Goal: Task Accomplishment & Management: Manage account settings

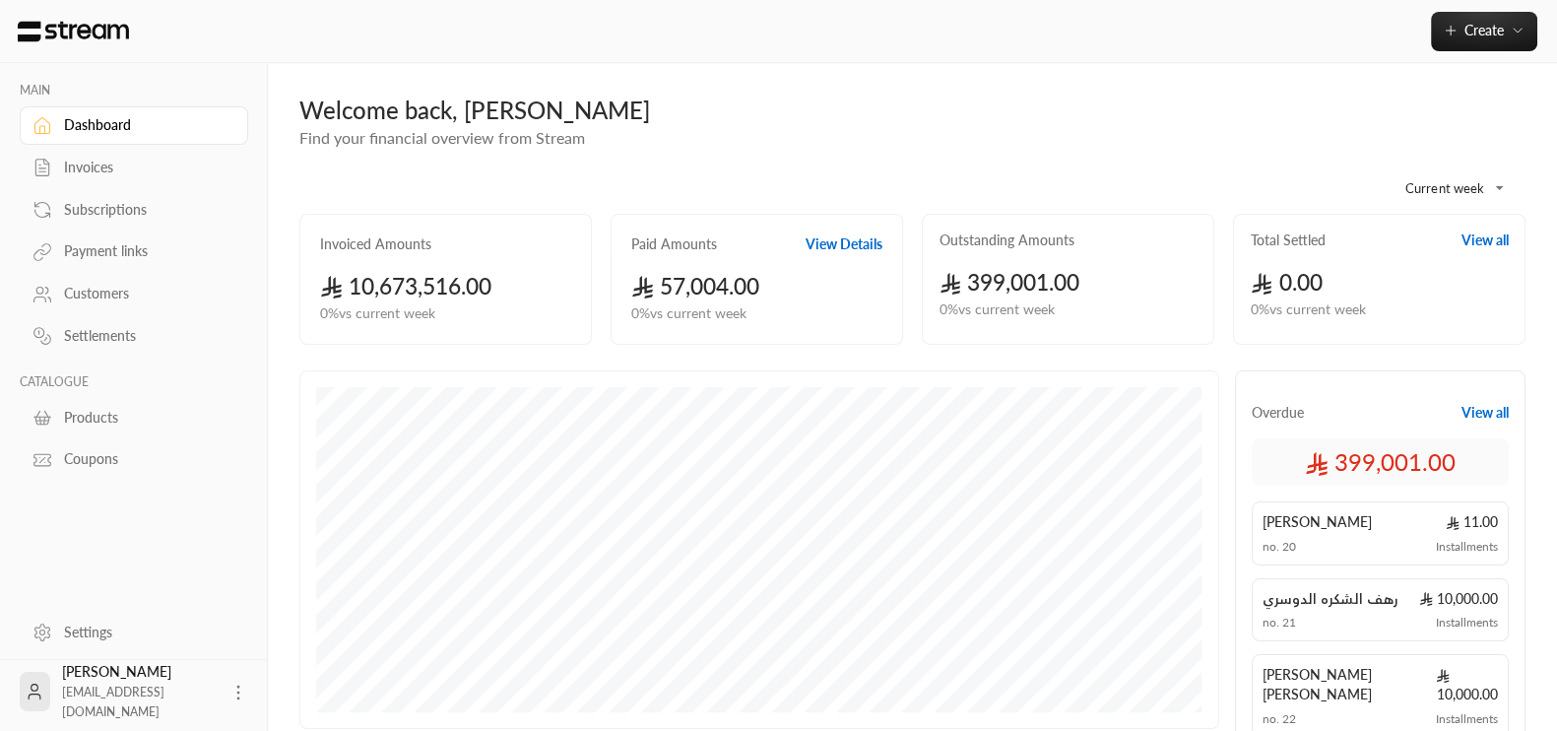
click at [96, 167] on div "Invoices" at bounding box center [144, 168] width 160 height 20
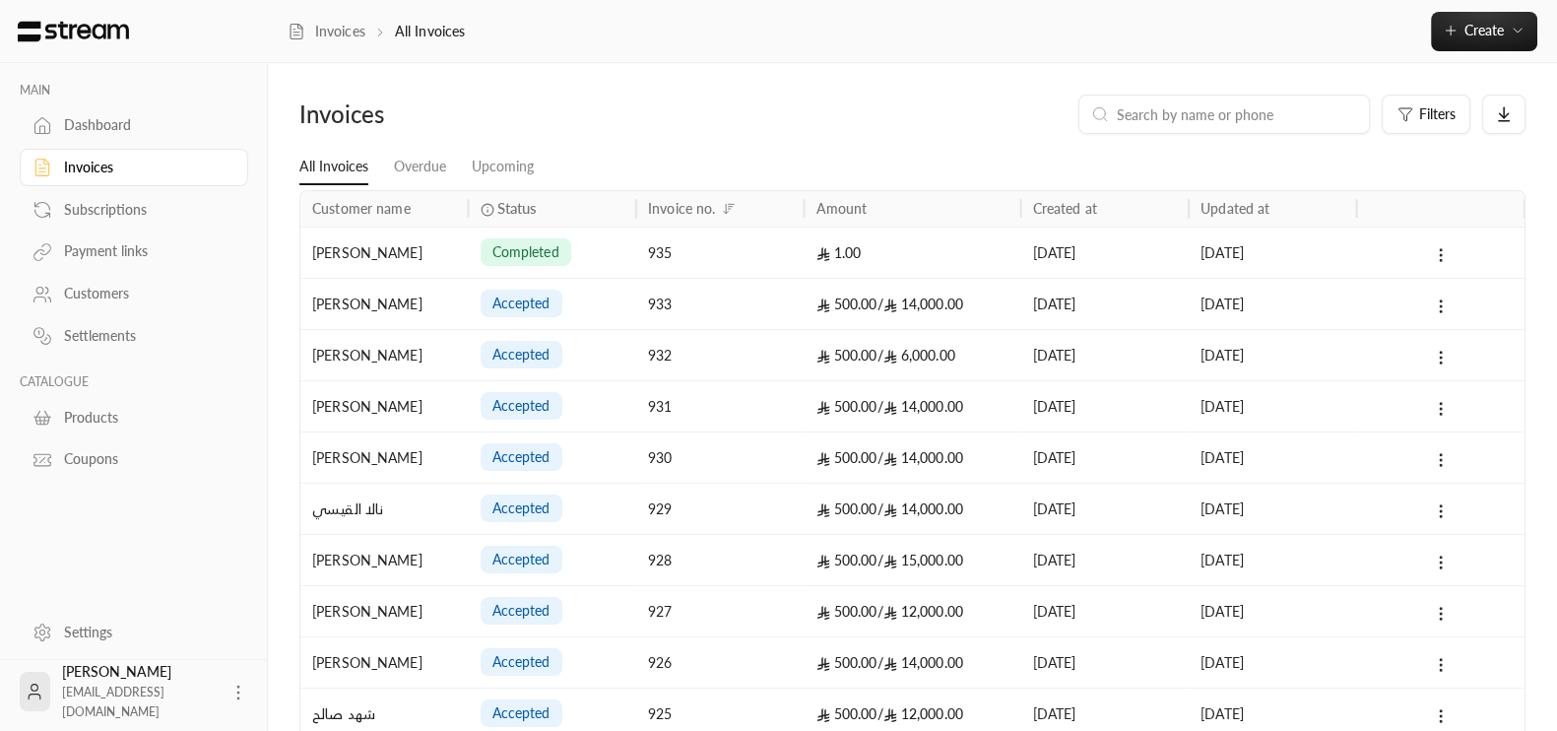
click at [1288, 96] on div at bounding box center [1223, 114] width 291 height 39
click at [1282, 104] on input at bounding box center [1237, 114] width 240 height 22
paste input "0558080887"
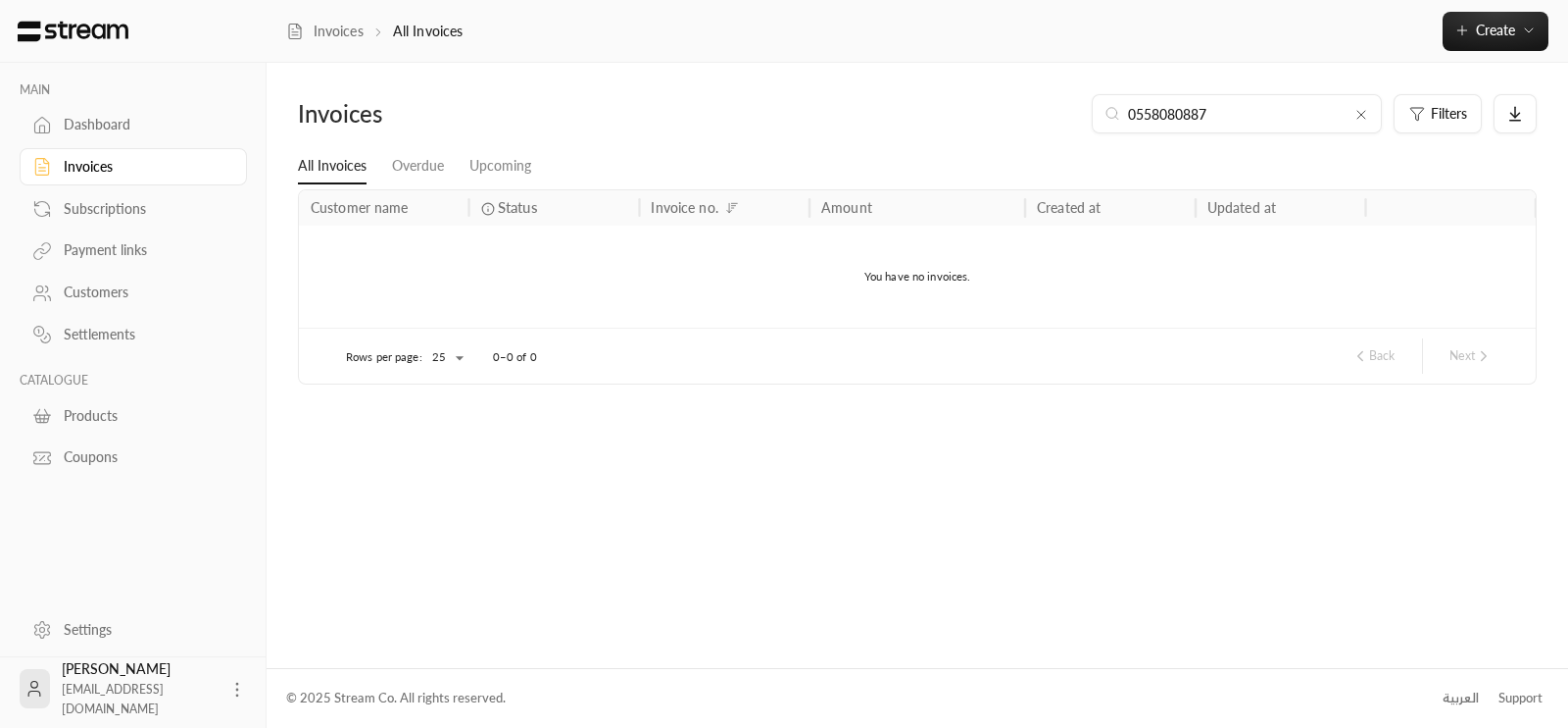
click at [1138, 119] on input "0558080887" at bounding box center [1236, 114] width 218 height 22
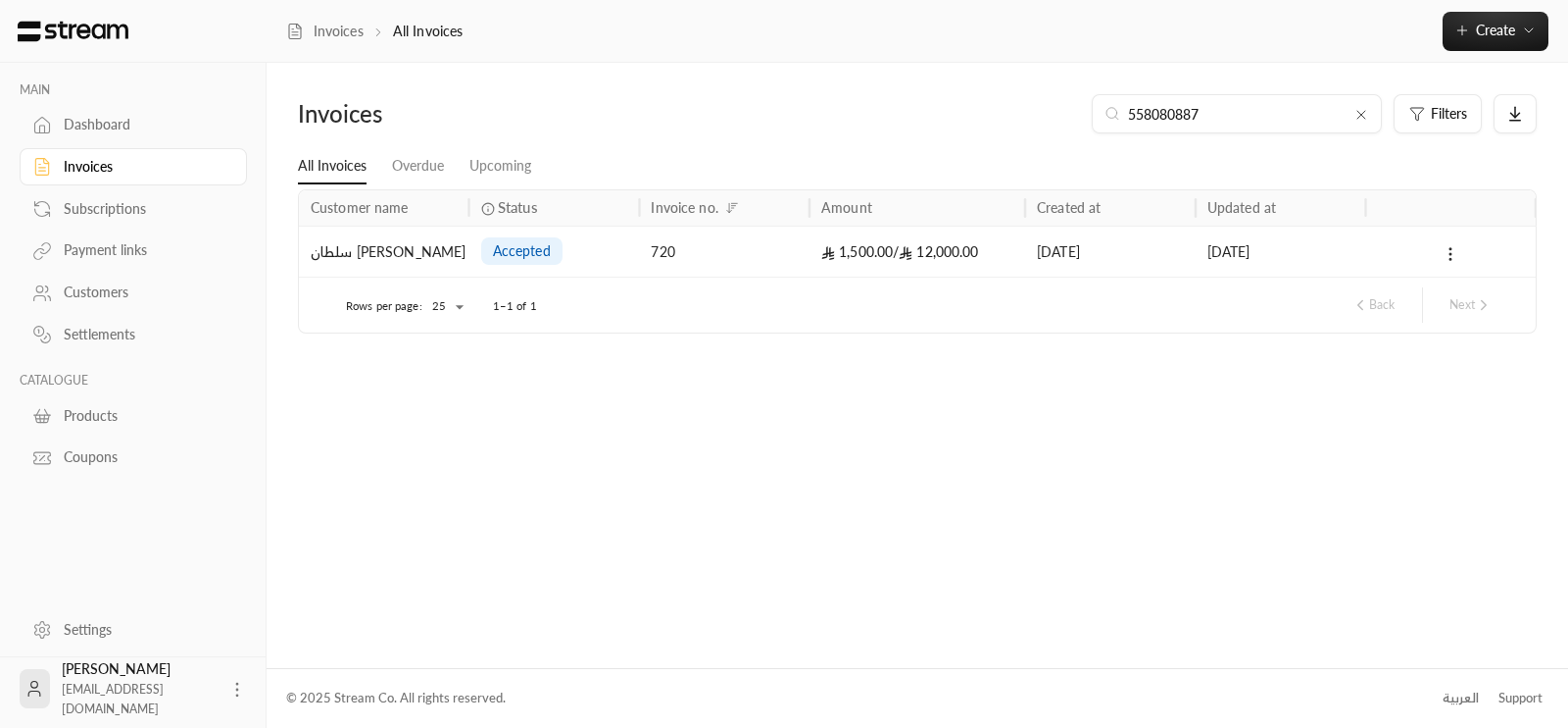
type input "558080887"
click at [1236, 243] on div "[DATE]" at bounding box center [1281, 251] width 147 height 50
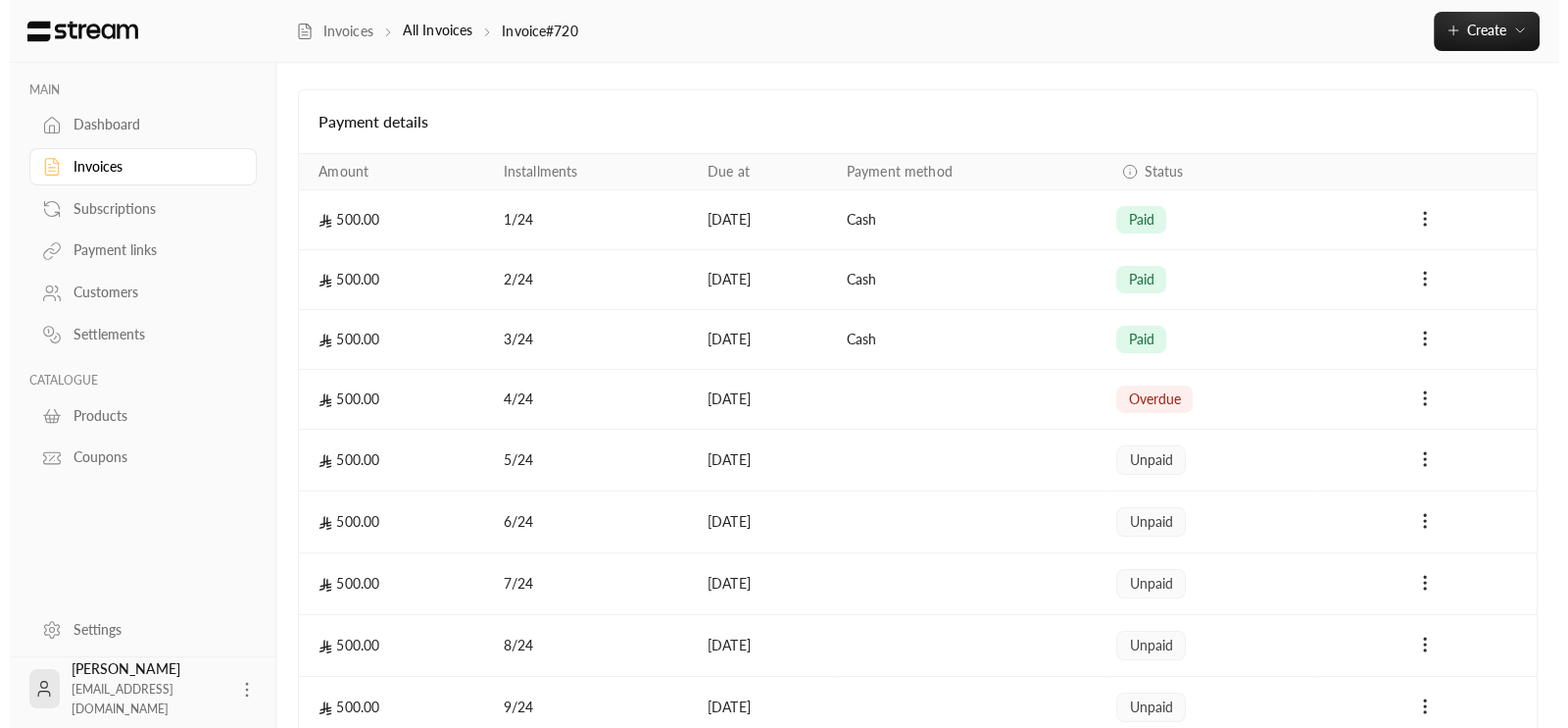
scroll to position [407, 0]
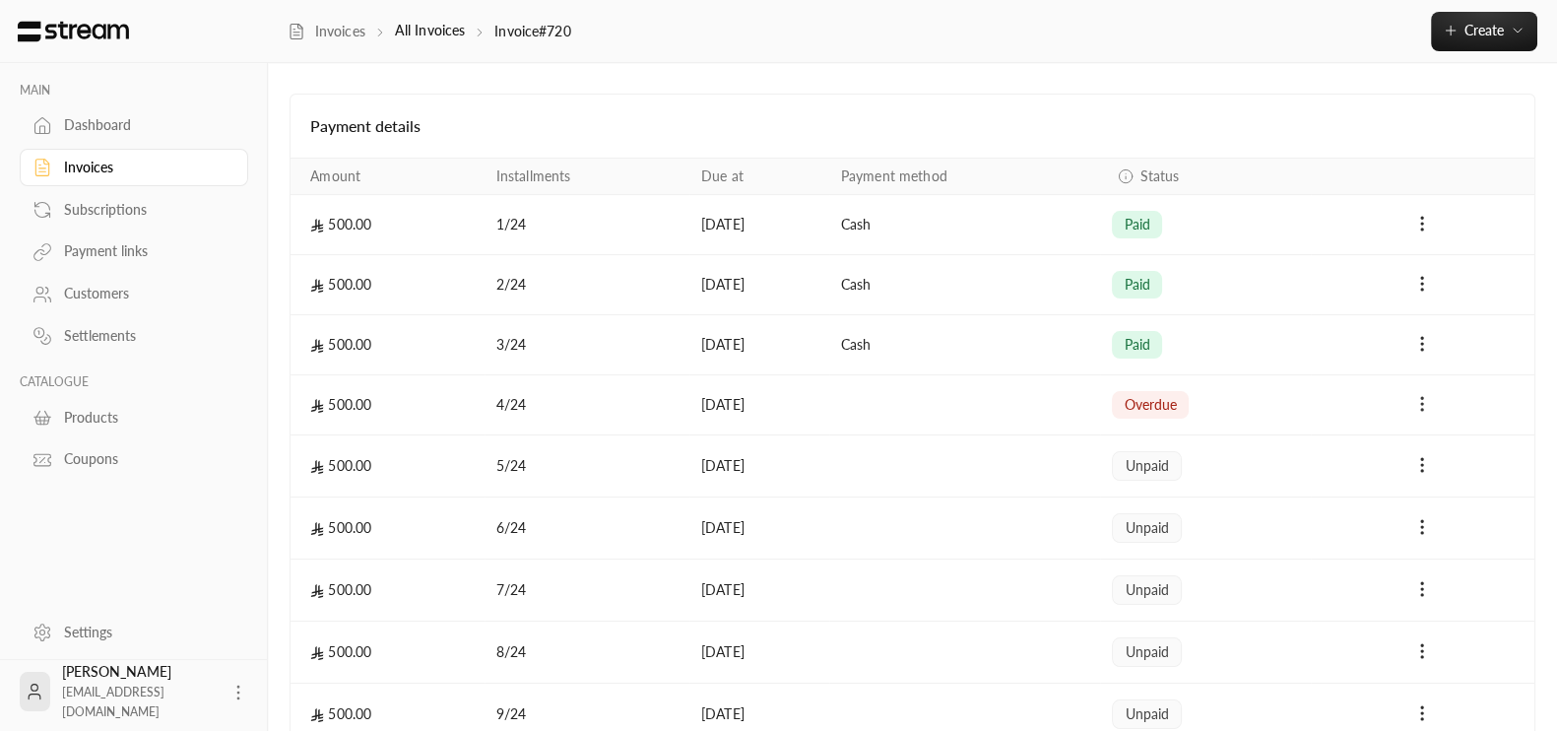
click at [1429, 396] on icon "Payments" at bounding box center [1422, 404] width 20 height 20
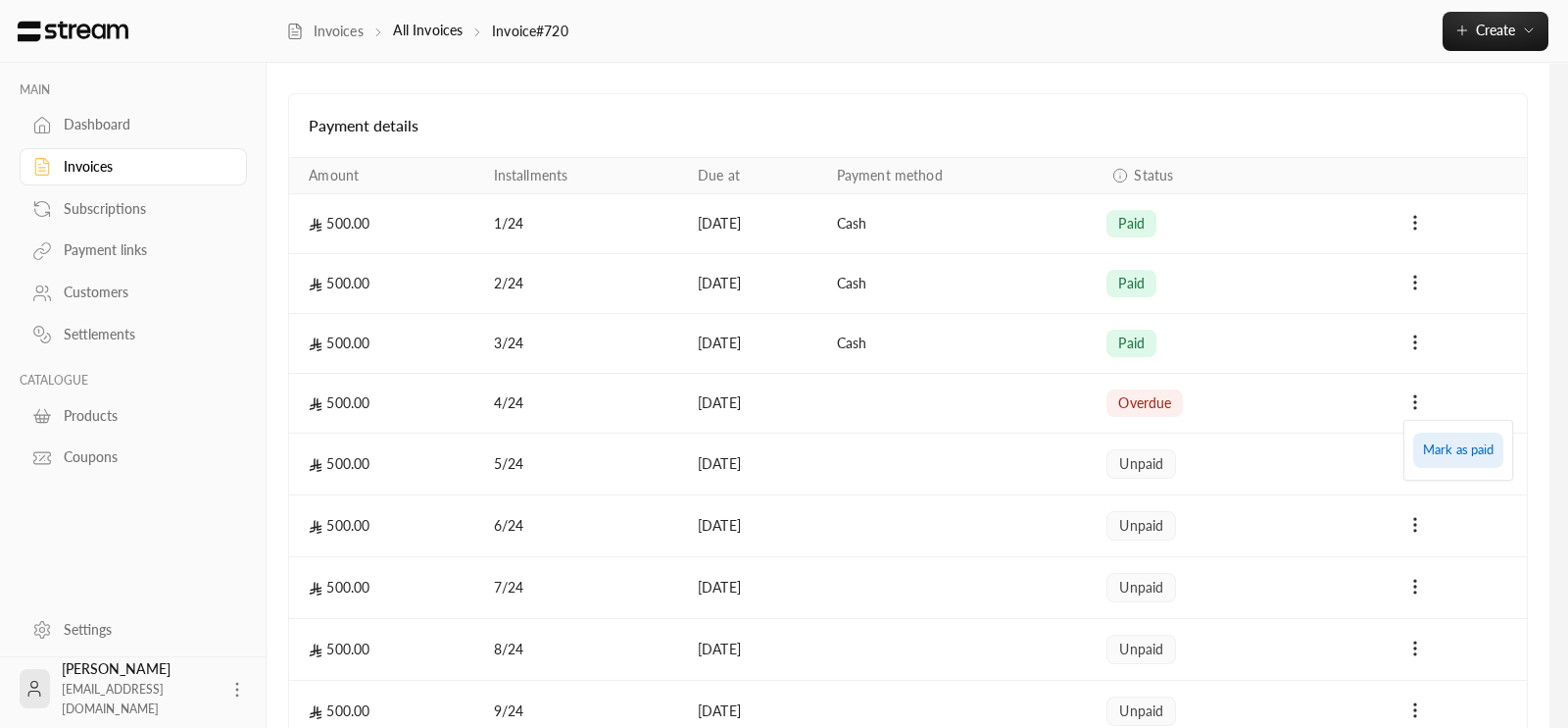
click at [1456, 447] on li "Mark as paid" at bounding box center [1458, 449] width 91 height 35
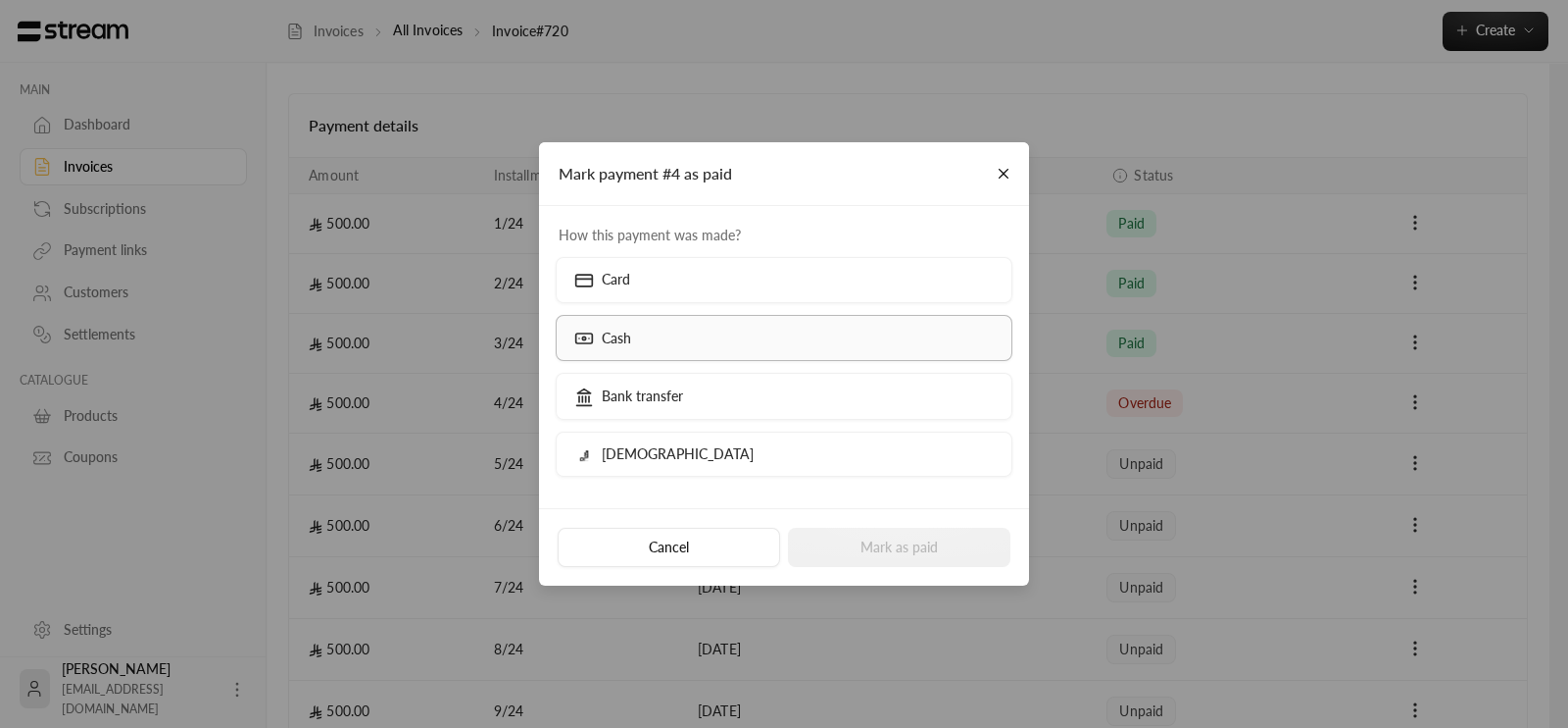
click at [749, 337] on label "Cash" at bounding box center [784, 338] width 458 height 46
click at [852, 547] on button "Mark as paid" at bounding box center [900, 547] width 223 height 39
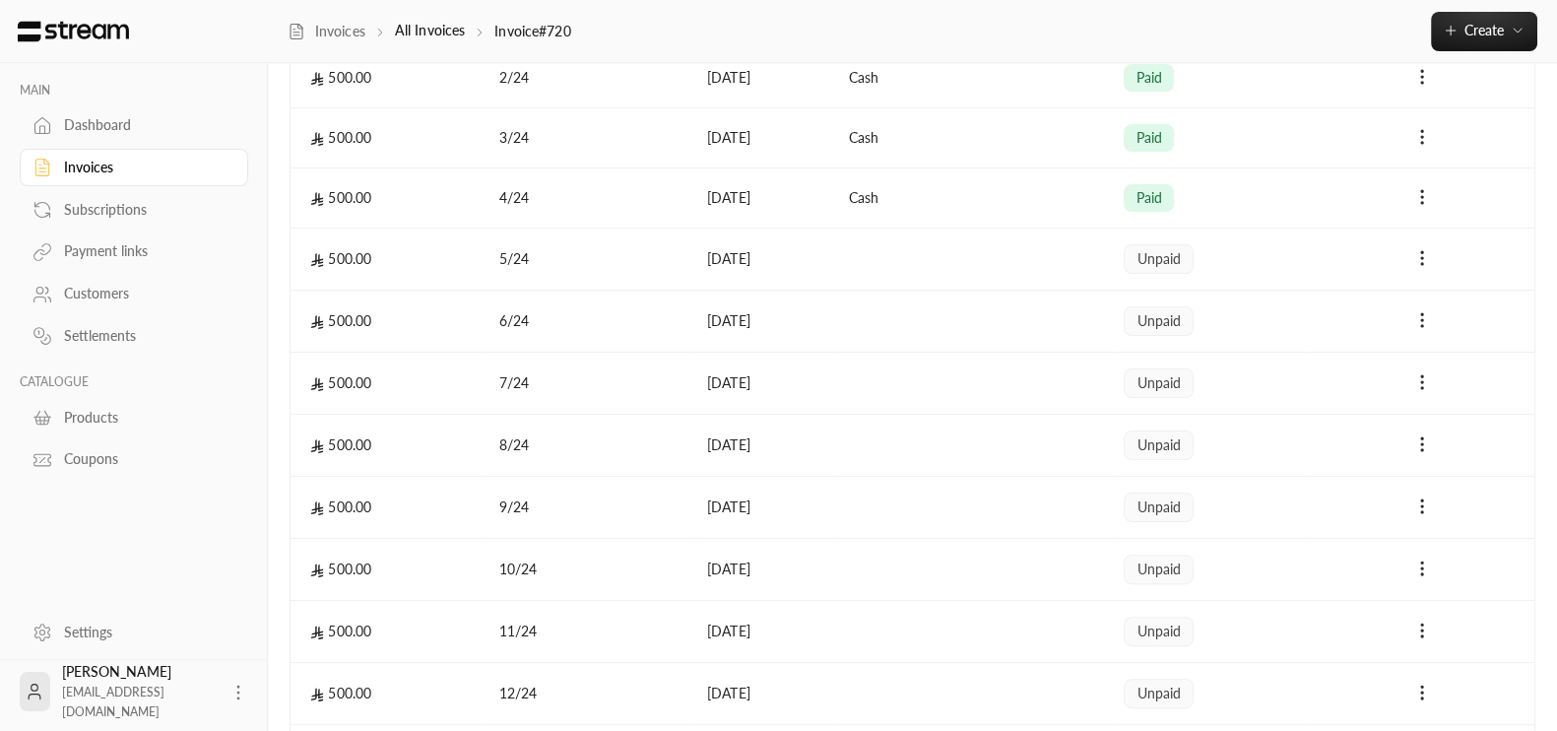
scroll to position [0, 0]
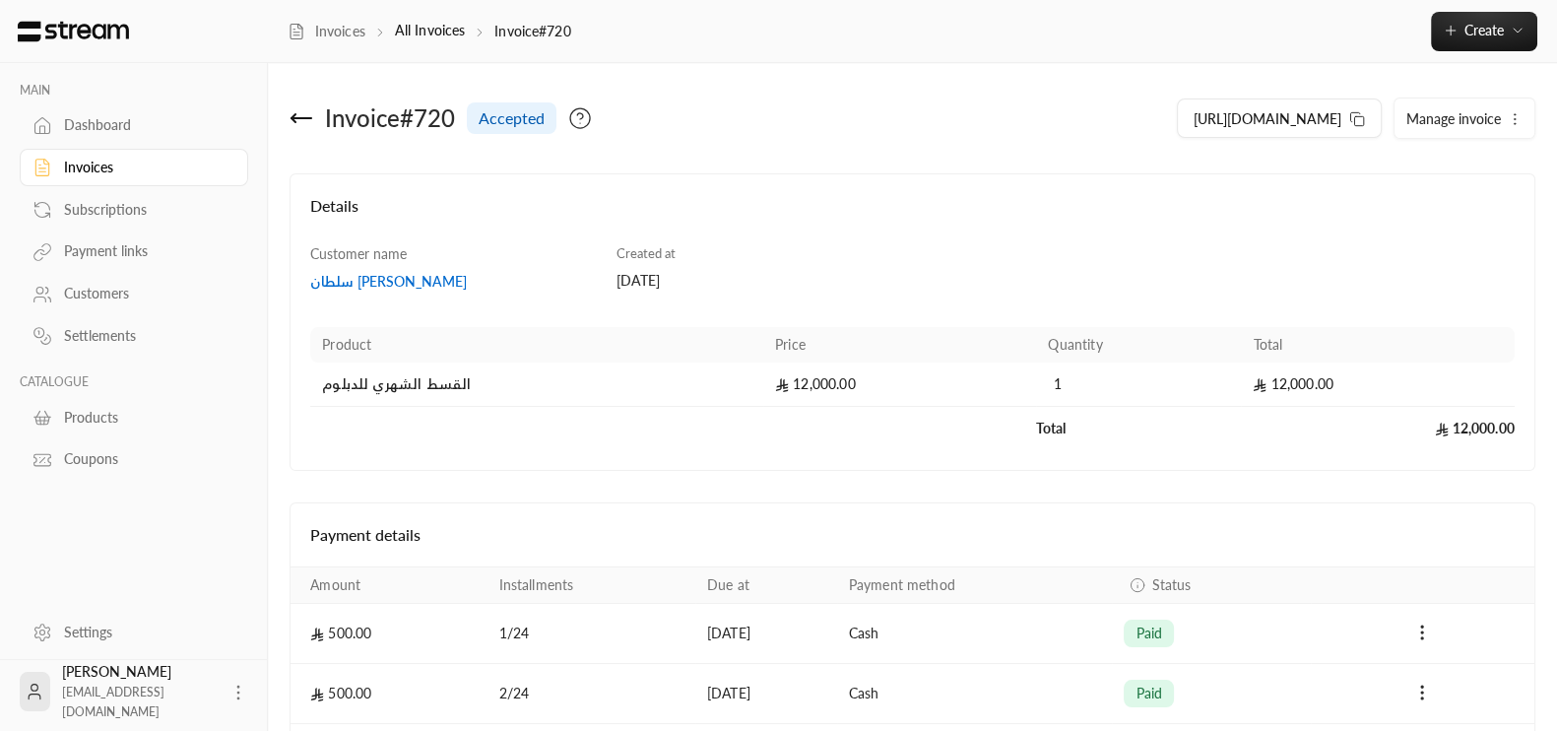
click at [305, 109] on icon at bounding box center [301, 118] width 24 height 24
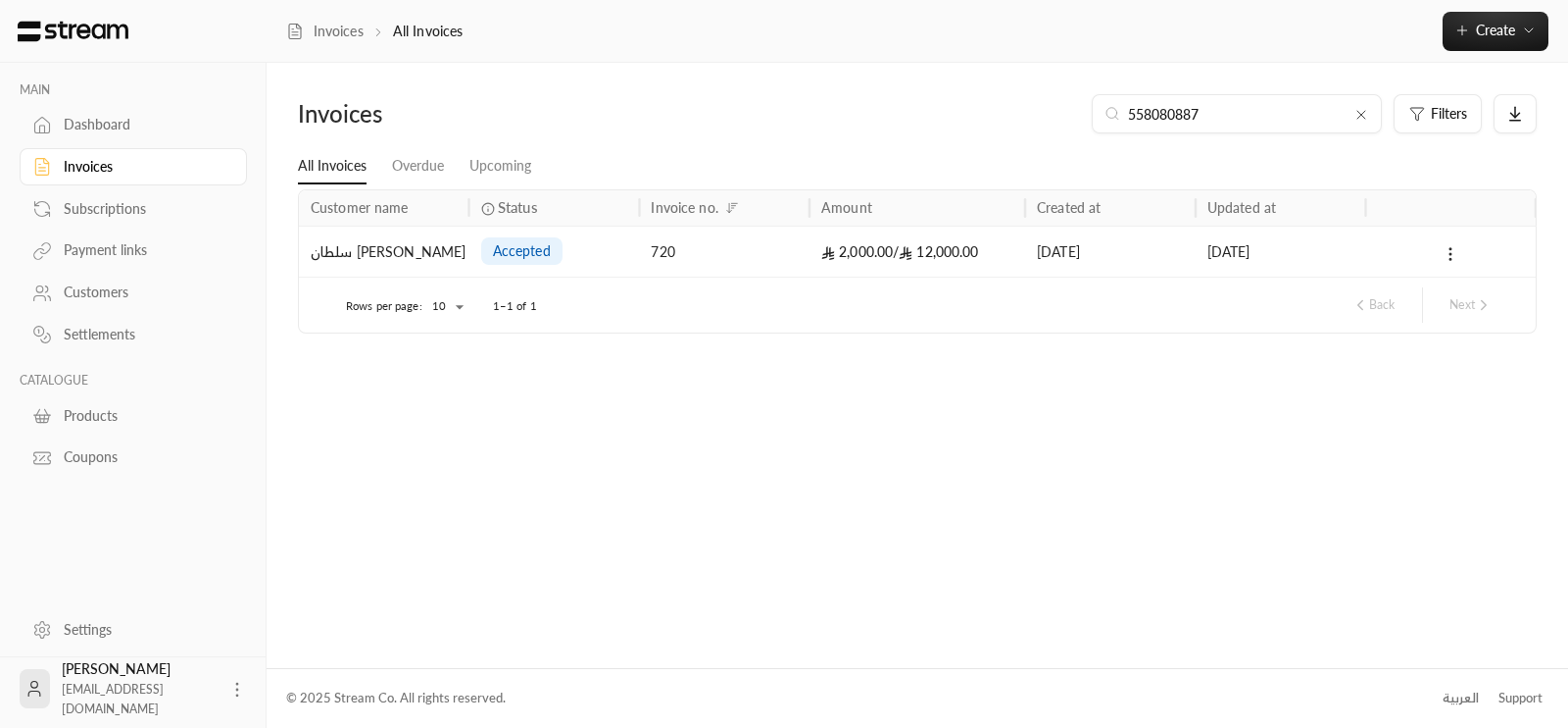
click at [1215, 118] on input "558080887" at bounding box center [1236, 114] width 218 height 22
type input "580526723"
click at [1084, 267] on div "[DATE]" at bounding box center [1111, 251] width 147 height 50
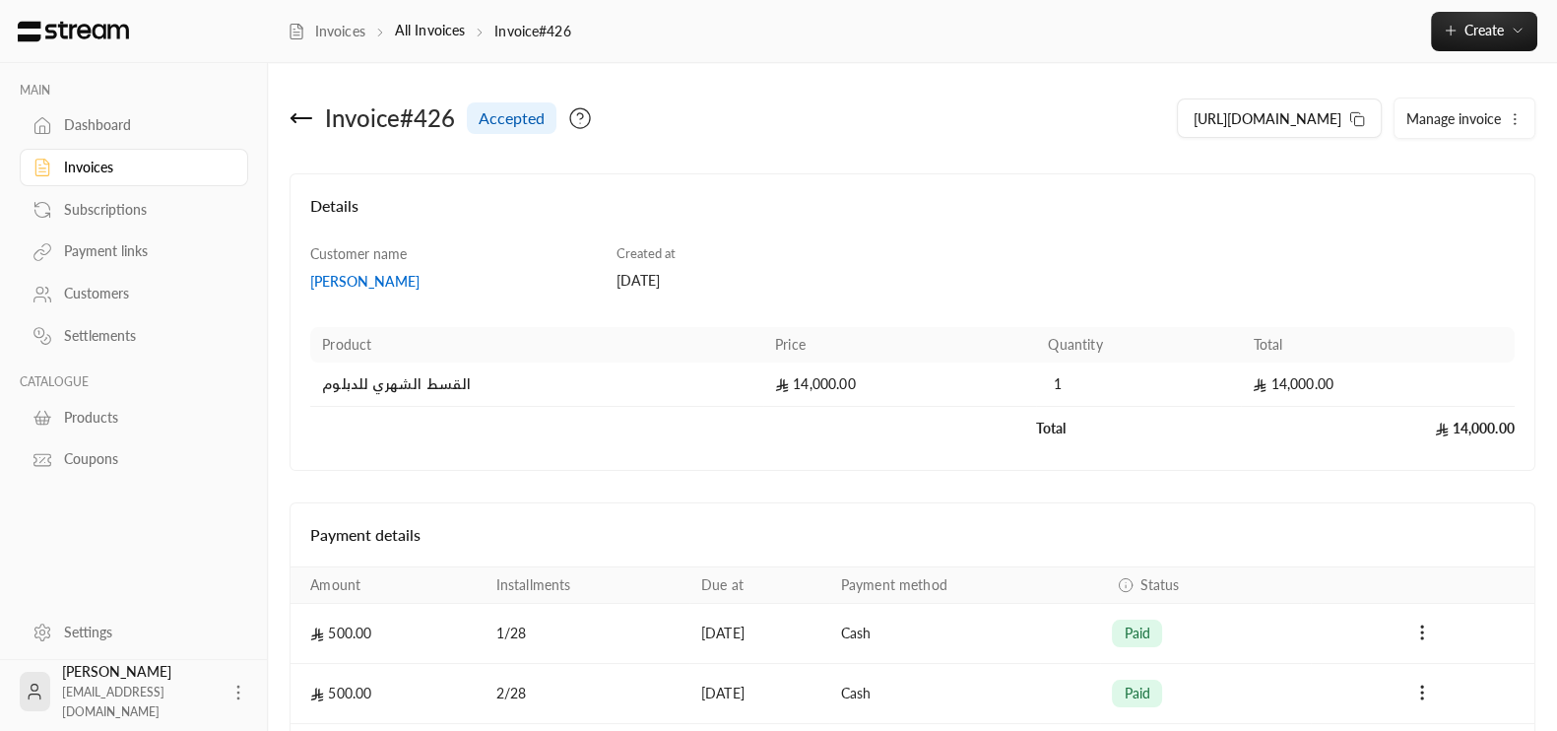
click at [1468, 175] on div "Details Customer name [PERSON_NAME] Created at [DATE] Product Price Quantity To…" at bounding box center [912, 321] width 1246 height 297
click at [414, 284] on div "[PERSON_NAME]" at bounding box center [453, 282] width 287 height 20
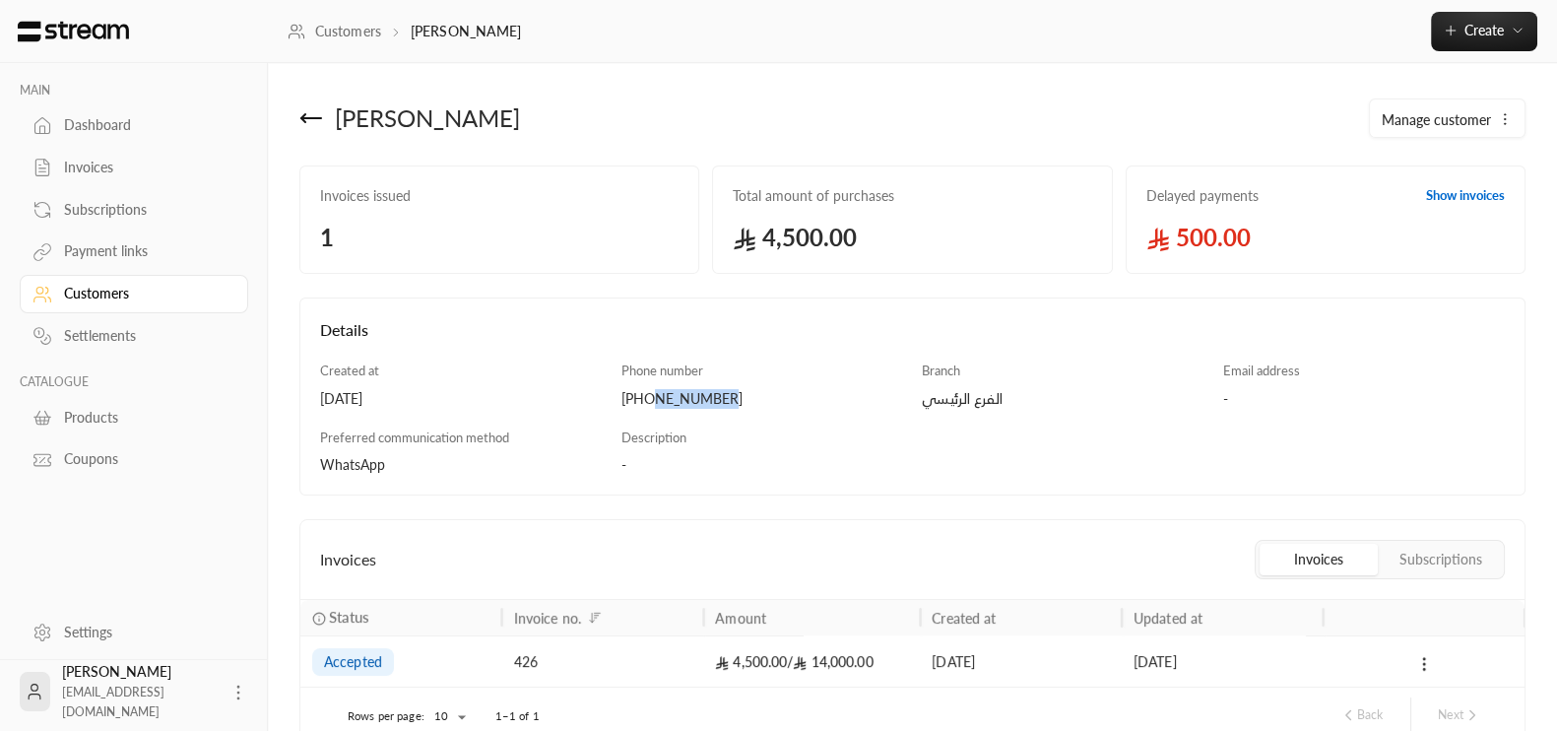
drag, startPoint x: 729, startPoint y: 398, endPoint x: 655, endPoint y: 394, distance: 74.0
click at [655, 394] on div "[PHONE_NUMBER]" at bounding box center [762, 399] width 282 height 20
copy div "580526723"
click at [310, 125] on icon at bounding box center [311, 118] width 24 height 24
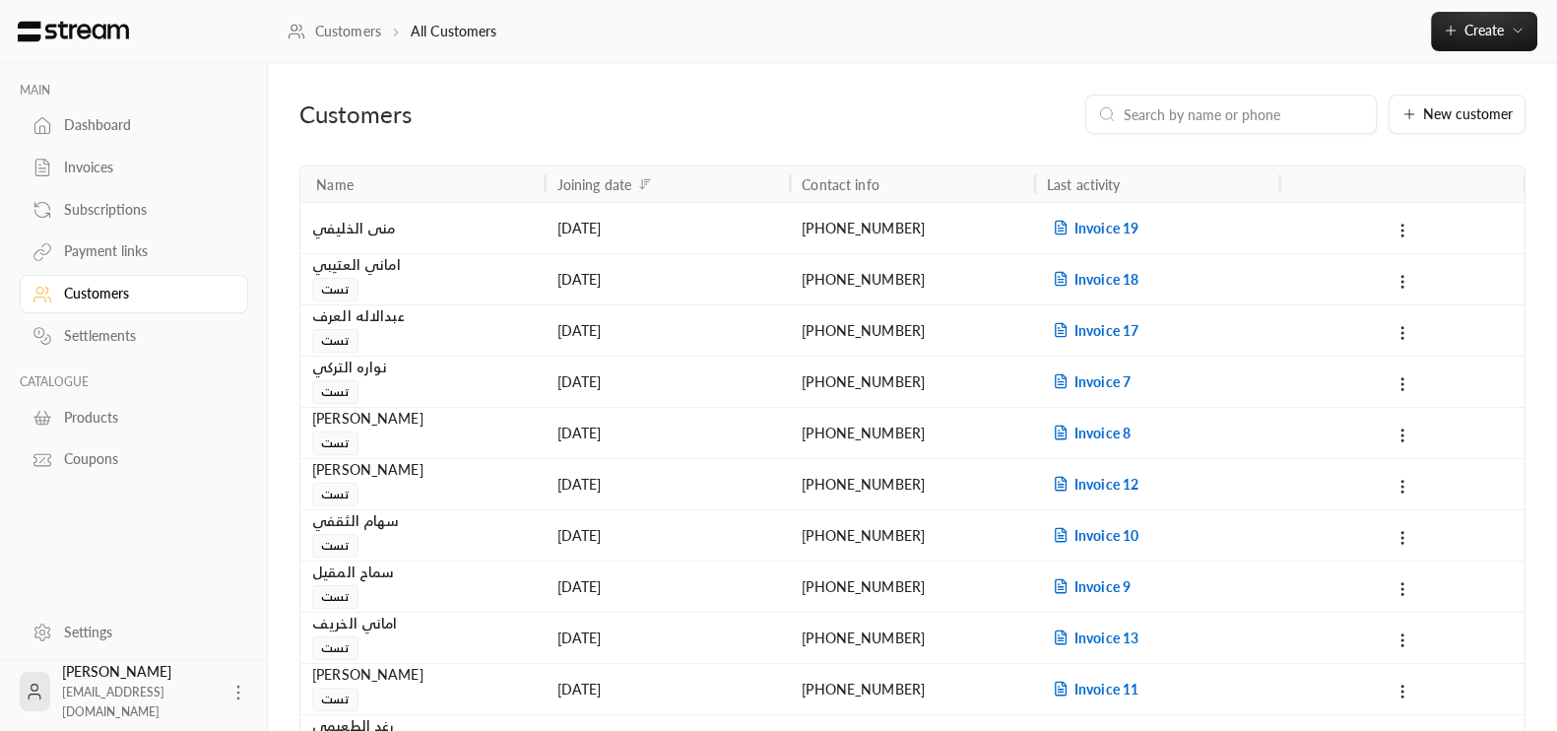
click at [1180, 112] on input at bounding box center [1243, 114] width 240 height 22
click at [118, 181] on link "Invoices" at bounding box center [134, 168] width 228 height 38
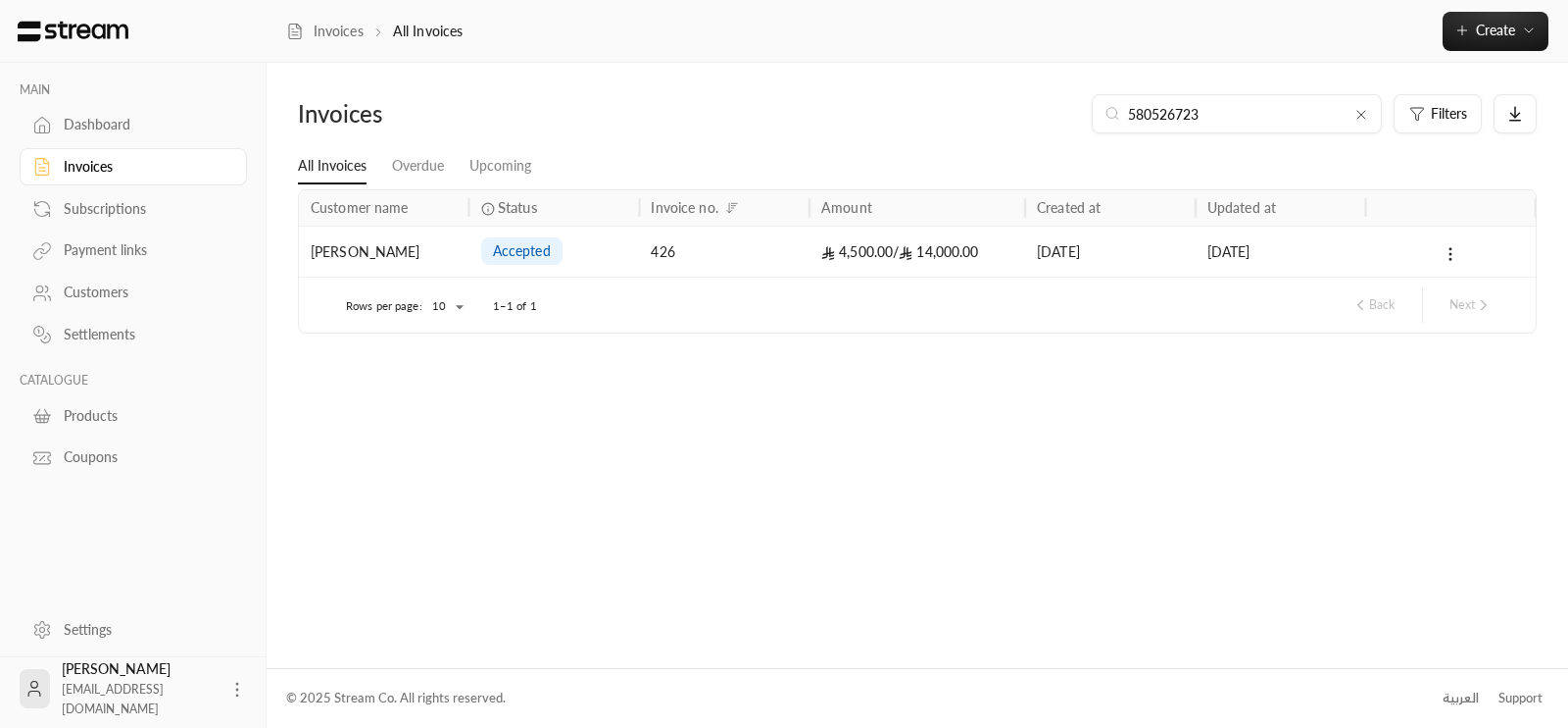
click at [1211, 116] on input "580526723" at bounding box center [1236, 114] width 218 height 22
paste input "0501250075"
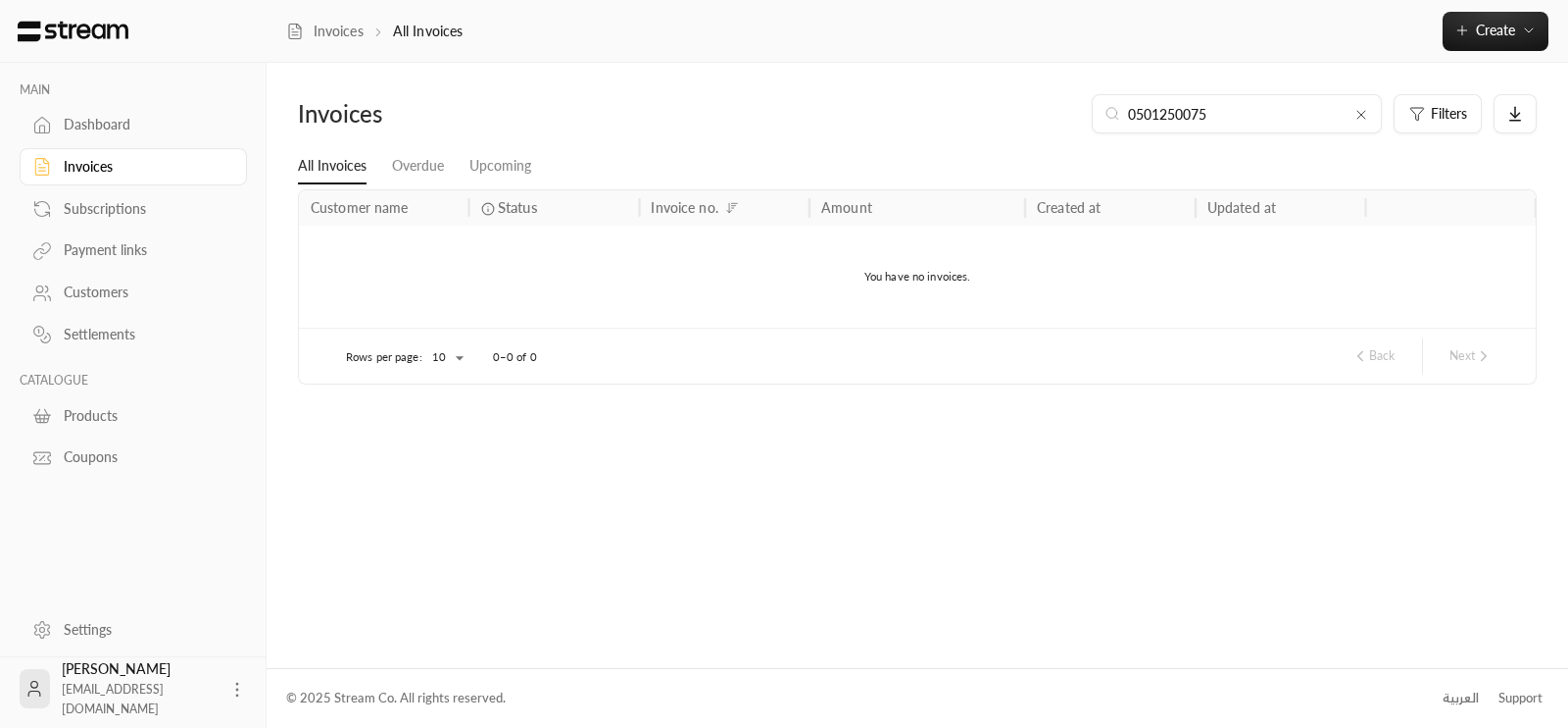
click at [1143, 119] on input "0501250075" at bounding box center [1236, 114] width 218 height 22
click at [1136, 108] on input "0501250075" at bounding box center [1236, 114] width 218 height 22
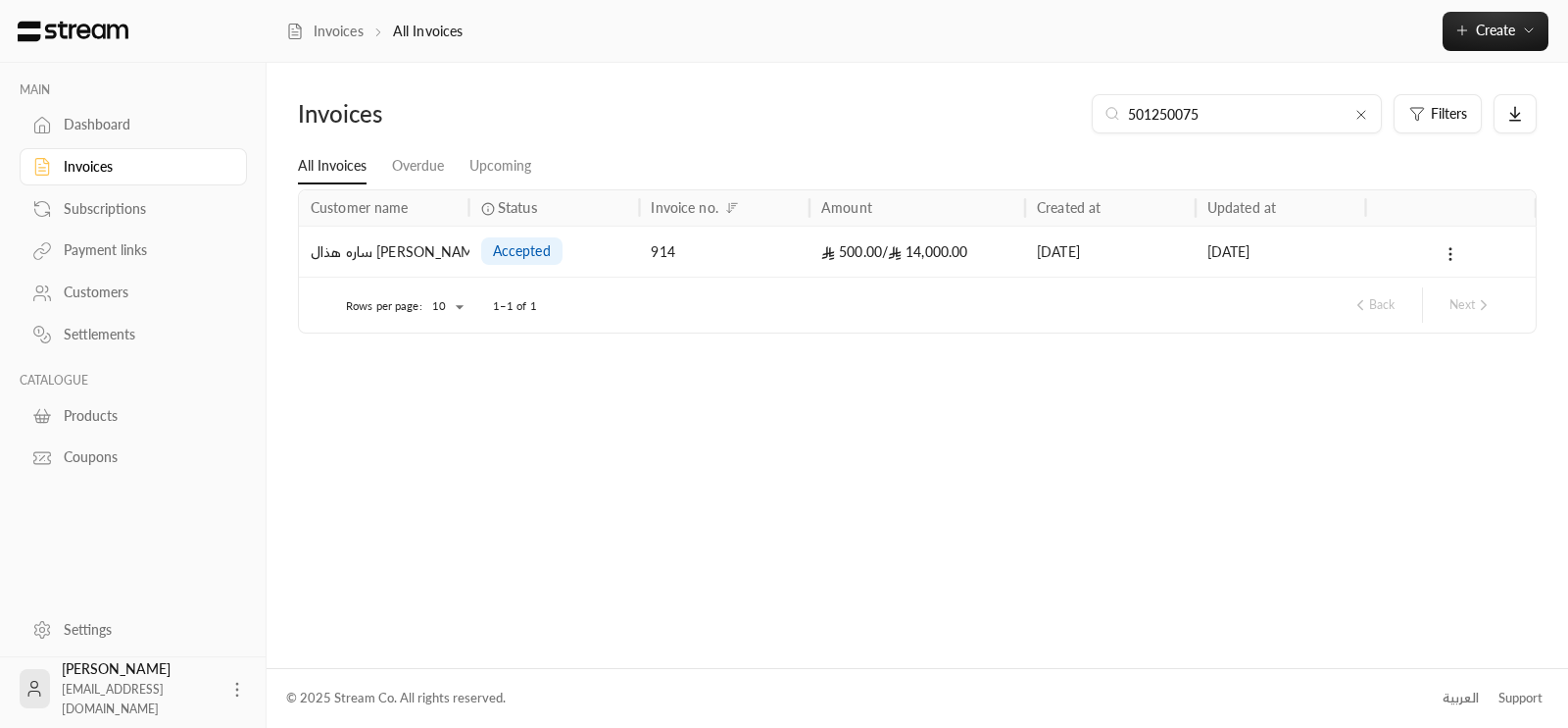
type input "501250075"
click at [813, 249] on div "500.00 / 14,000.00" at bounding box center [917, 250] width 216 height 51
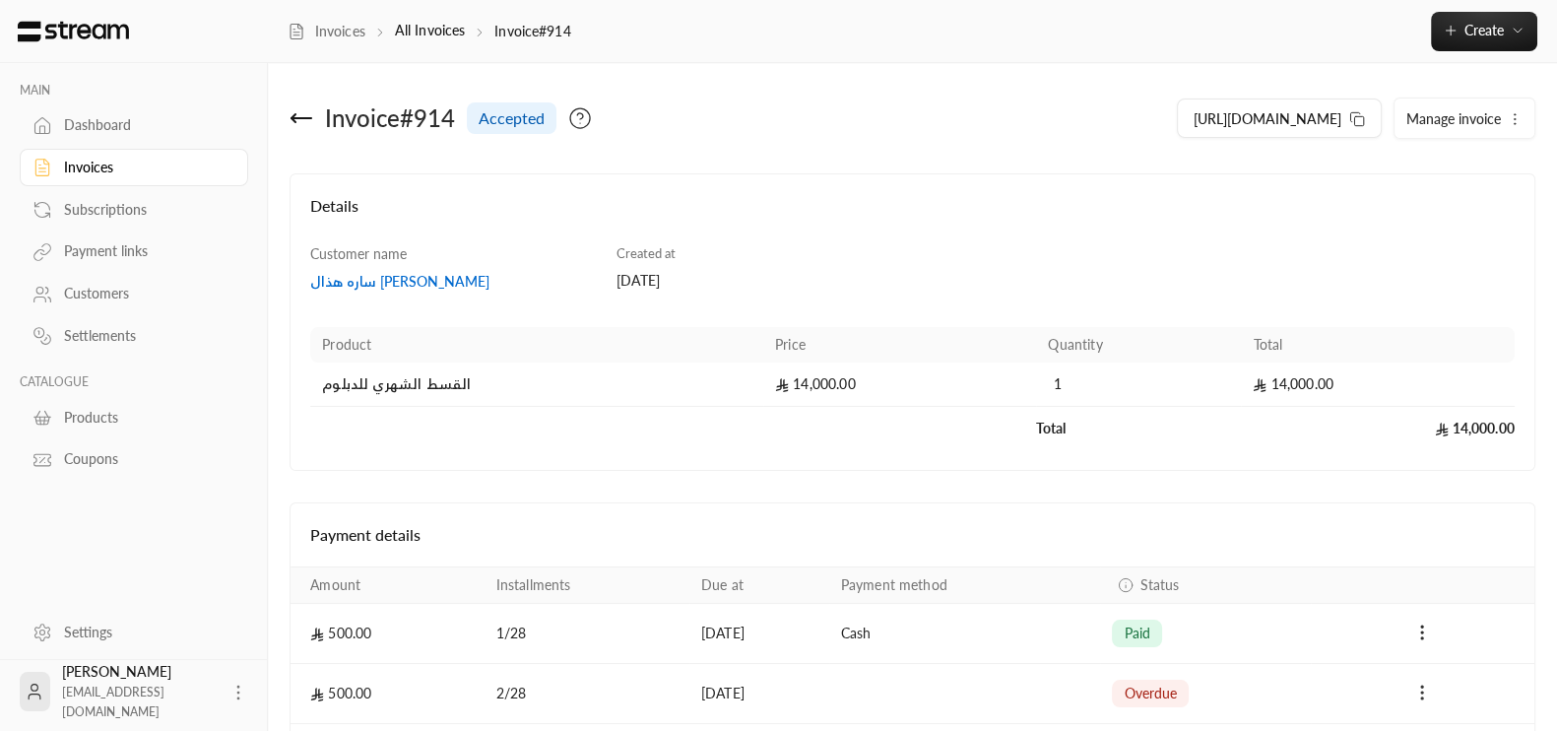
click at [1429, 686] on icon "Payments" at bounding box center [1422, 692] width 20 height 20
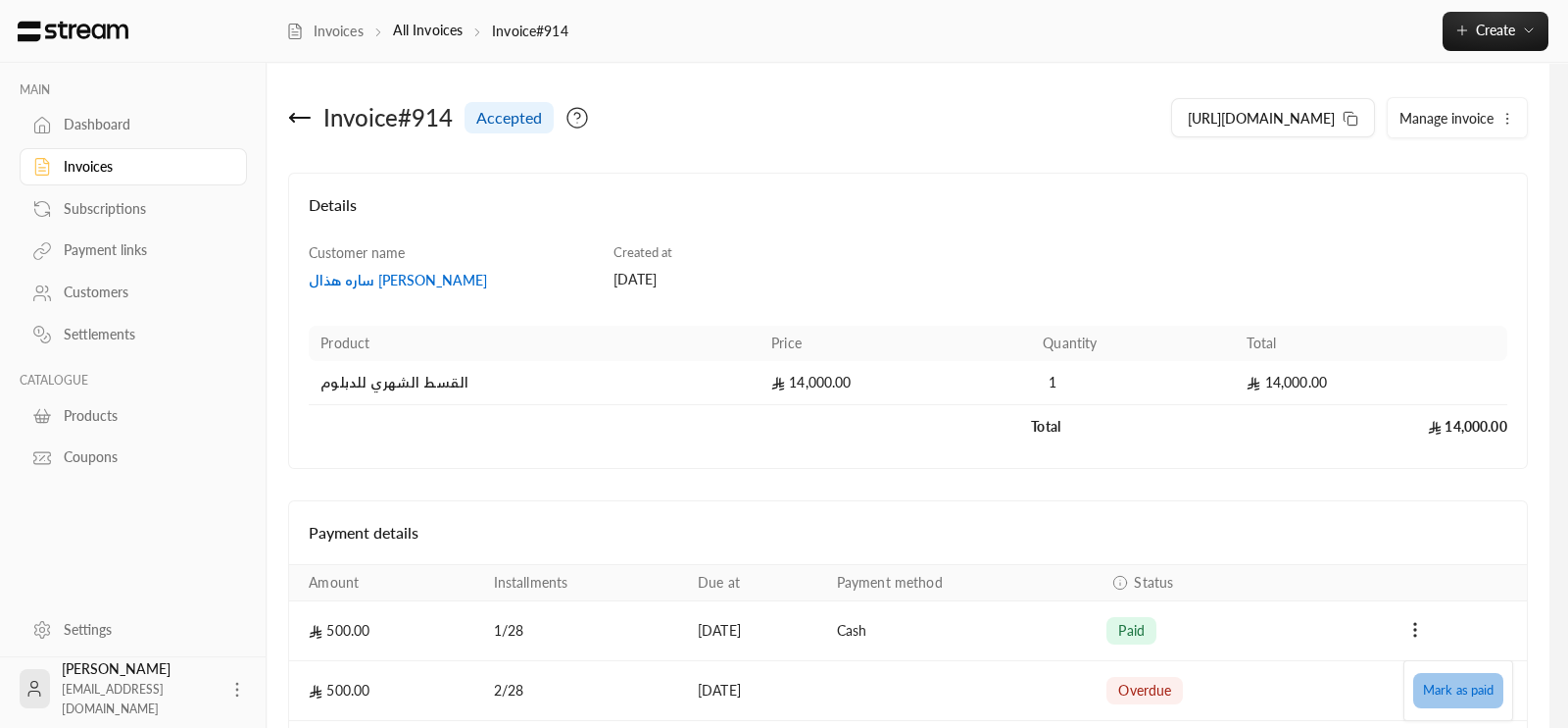
click at [1465, 695] on li "Mark as paid" at bounding box center [1458, 689] width 91 height 35
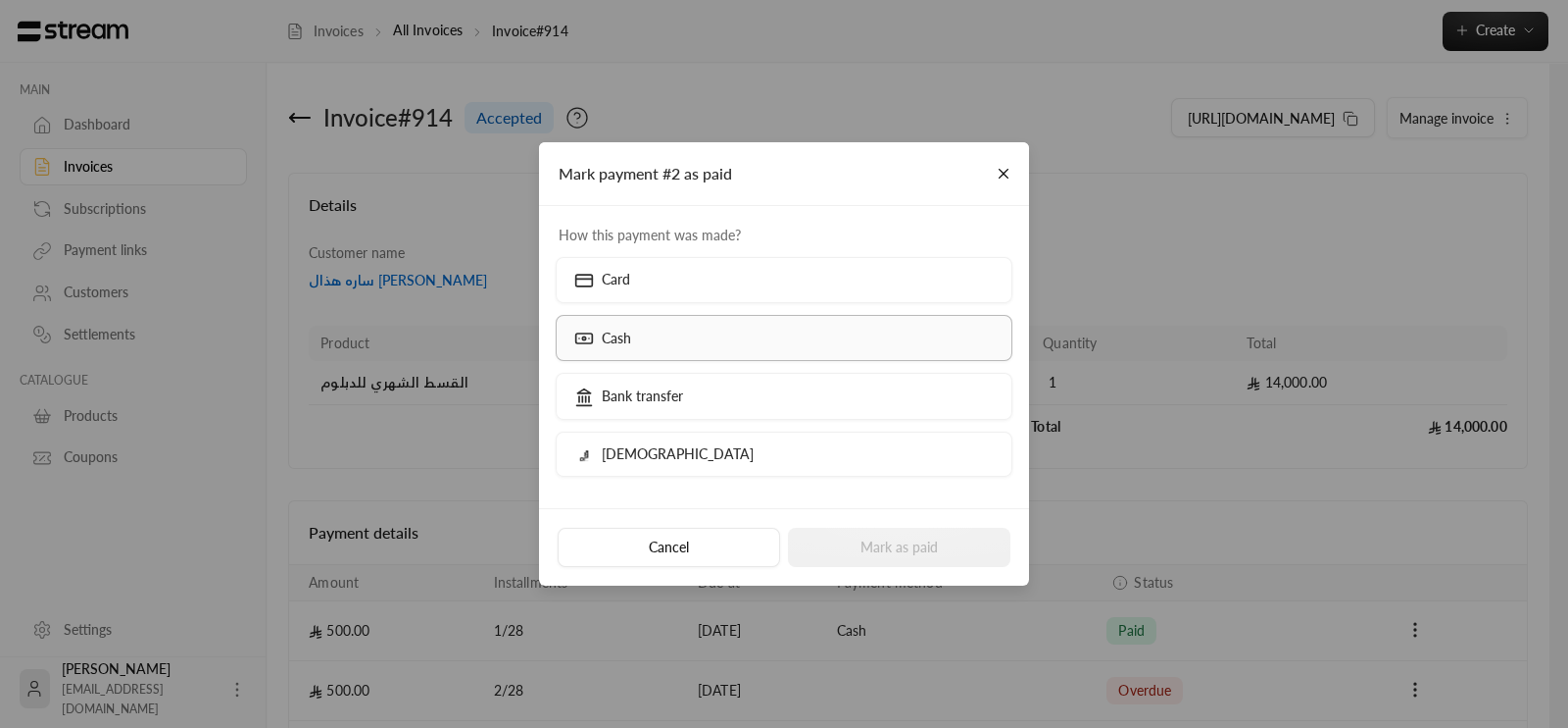
click at [787, 351] on label "Cash" at bounding box center [784, 338] width 458 height 46
click at [888, 551] on button "Mark as paid" at bounding box center [900, 547] width 223 height 39
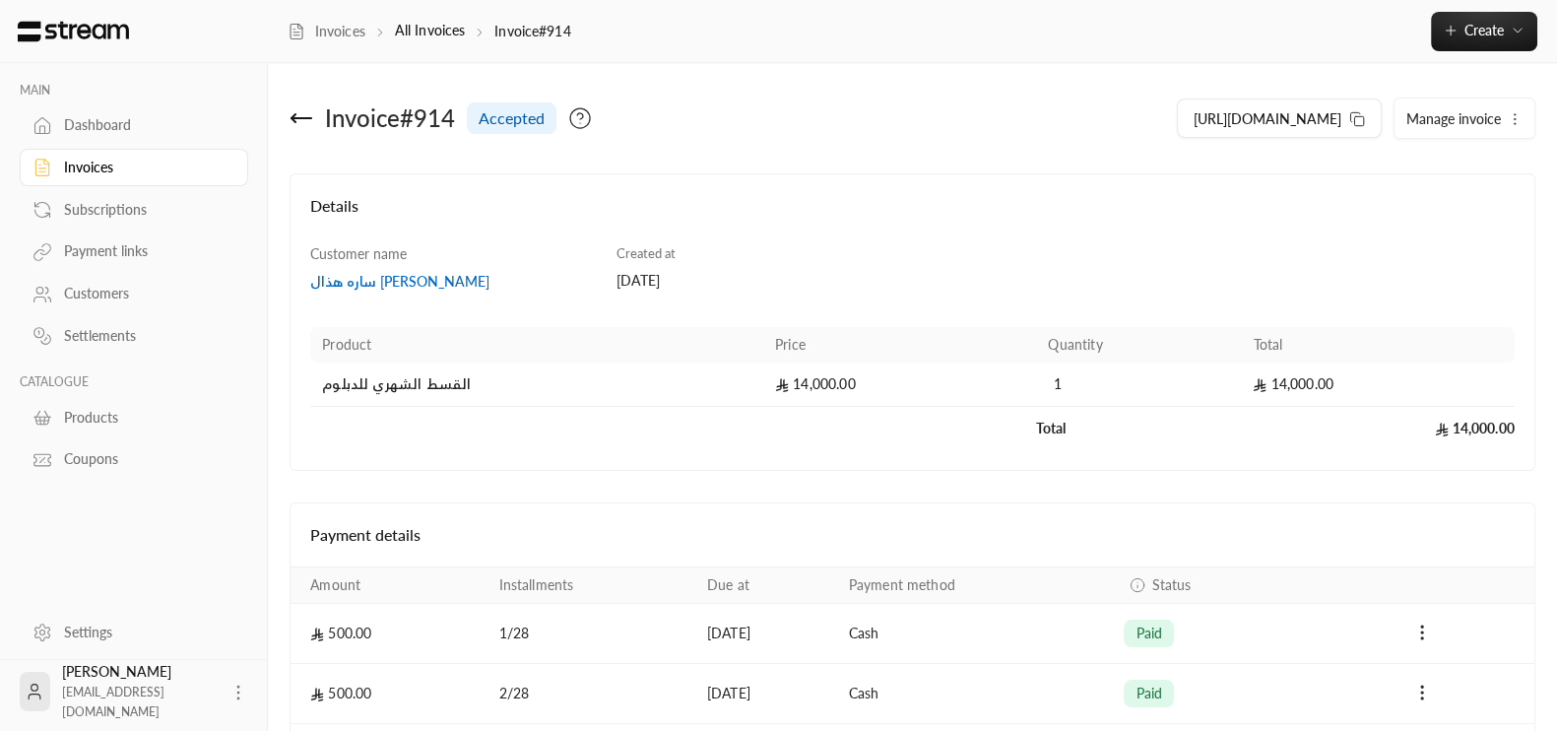
click at [288, 108] on div "Invoice # 914 accepted" at bounding box center [597, 118] width 632 height 47
click at [300, 122] on icon at bounding box center [301, 118] width 24 height 24
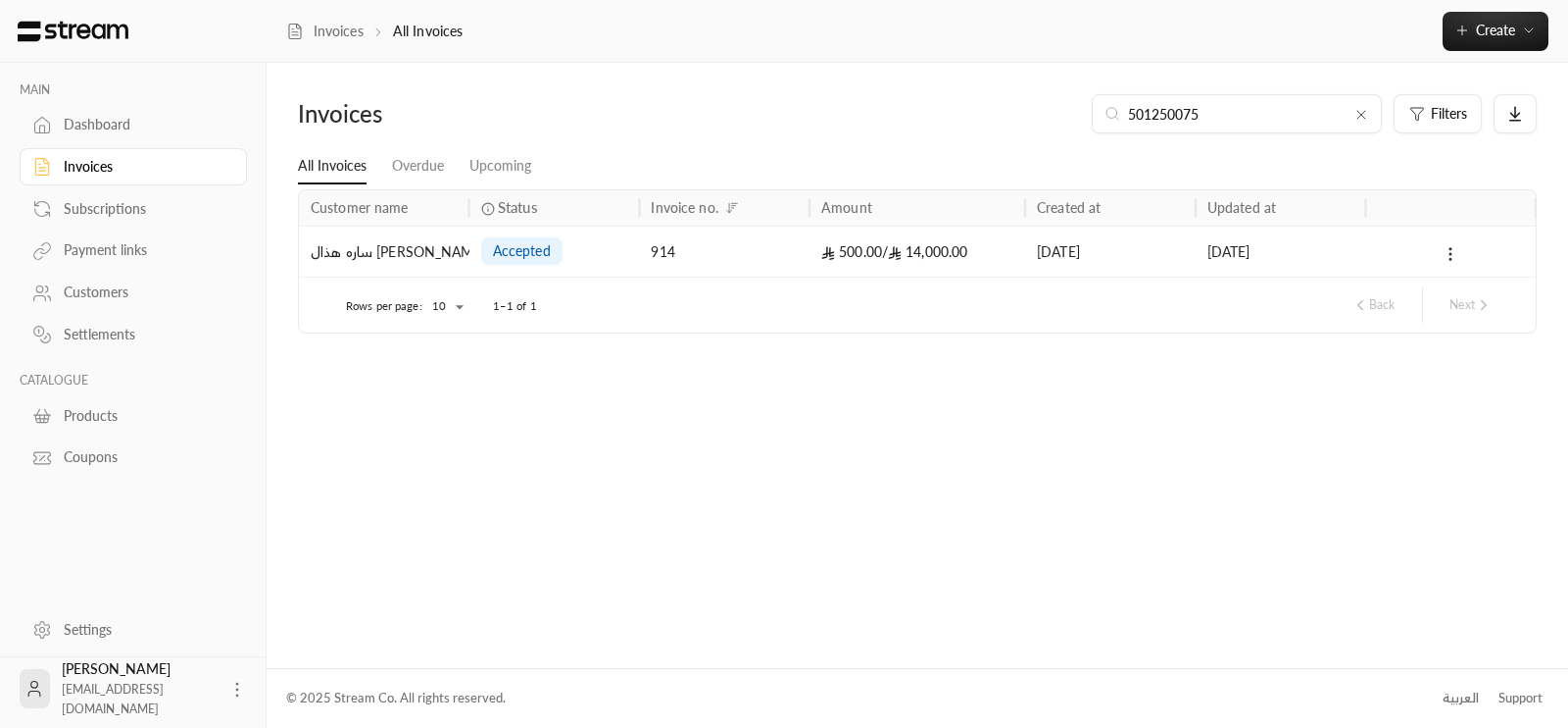
click at [88, 632] on div "Settings" at bounding box center [143, 629] width 159 height 20
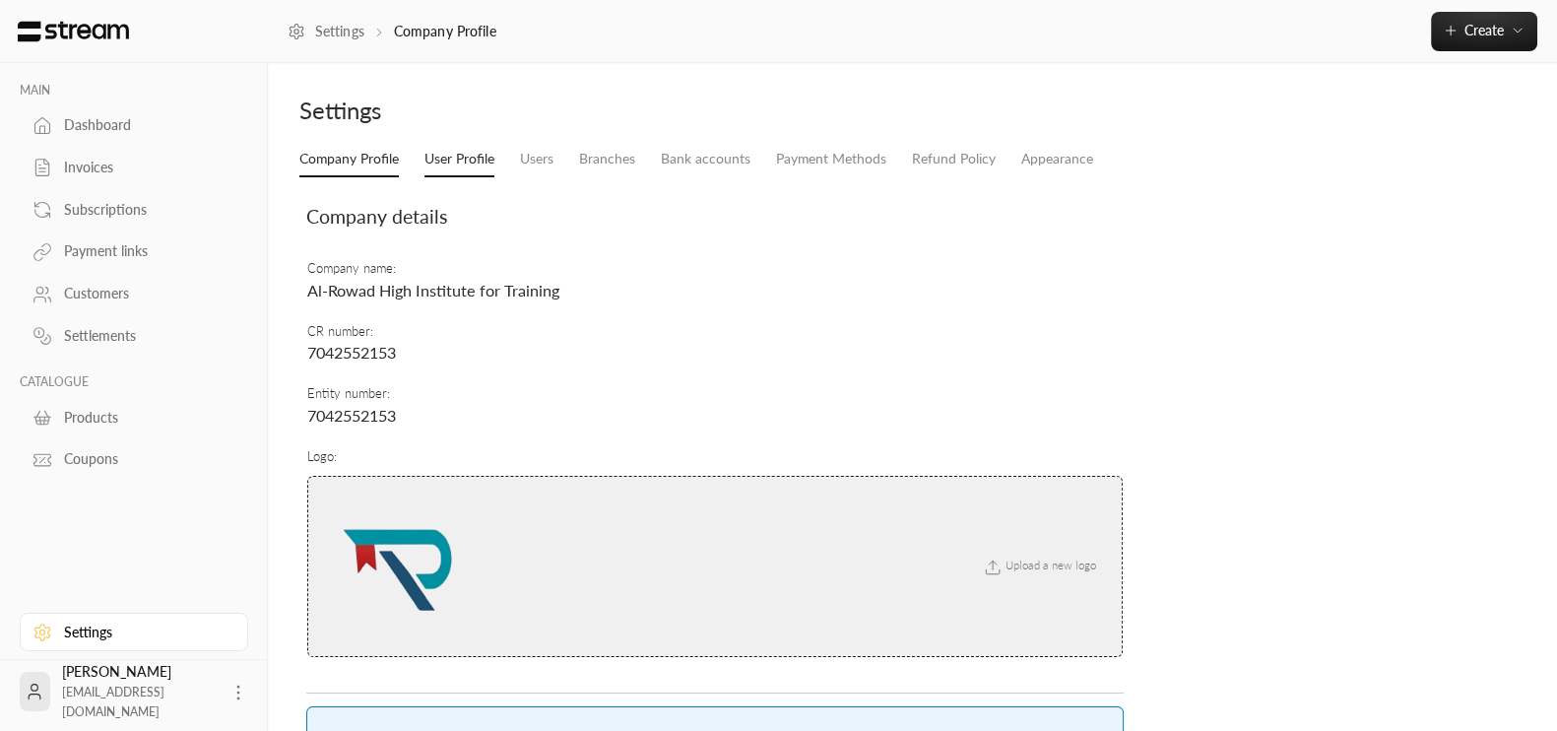
click at [451, 163] on link "User Profile" at bounding box center [459, 159] width 70 height 35
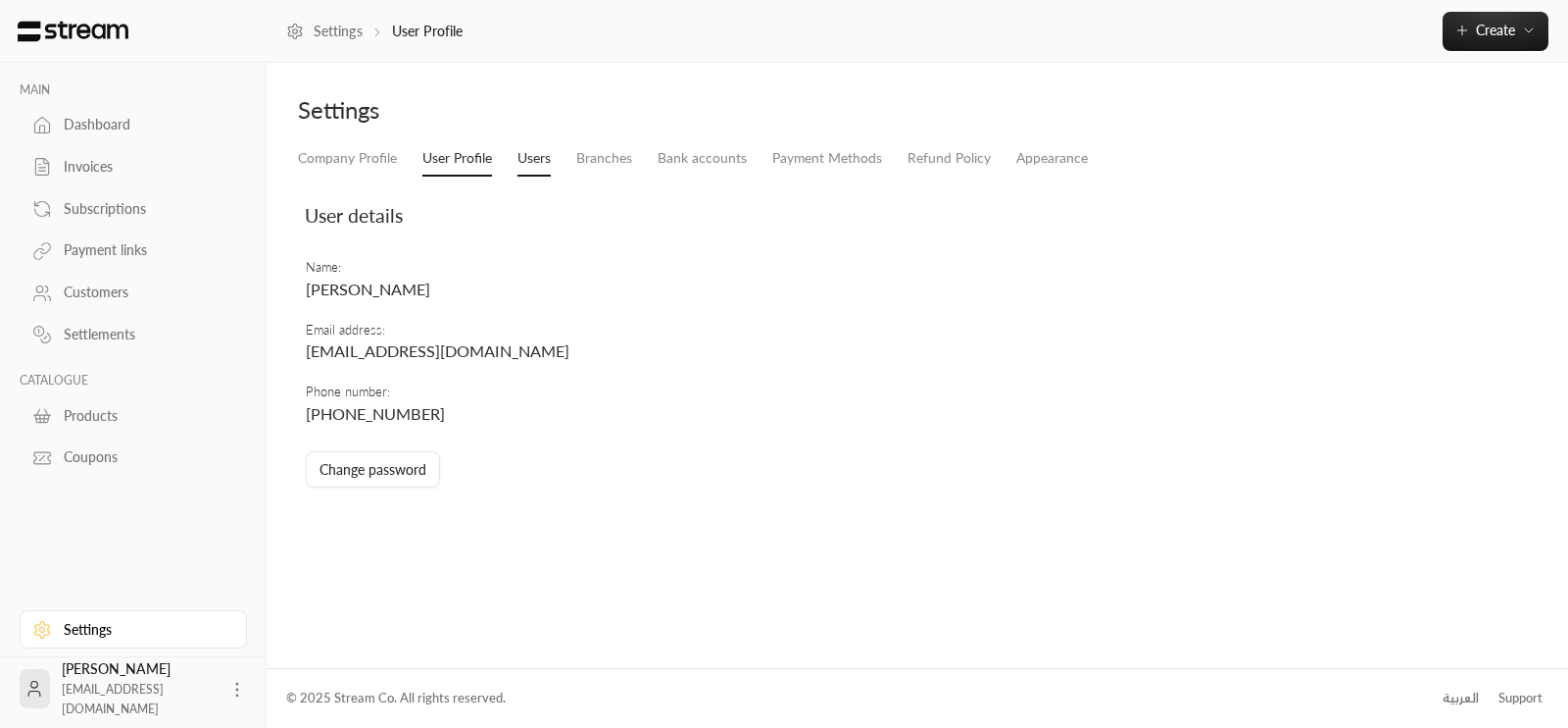
click at [535, 171] on link "Users" at bounding box center [534, 158] width 33 height 35
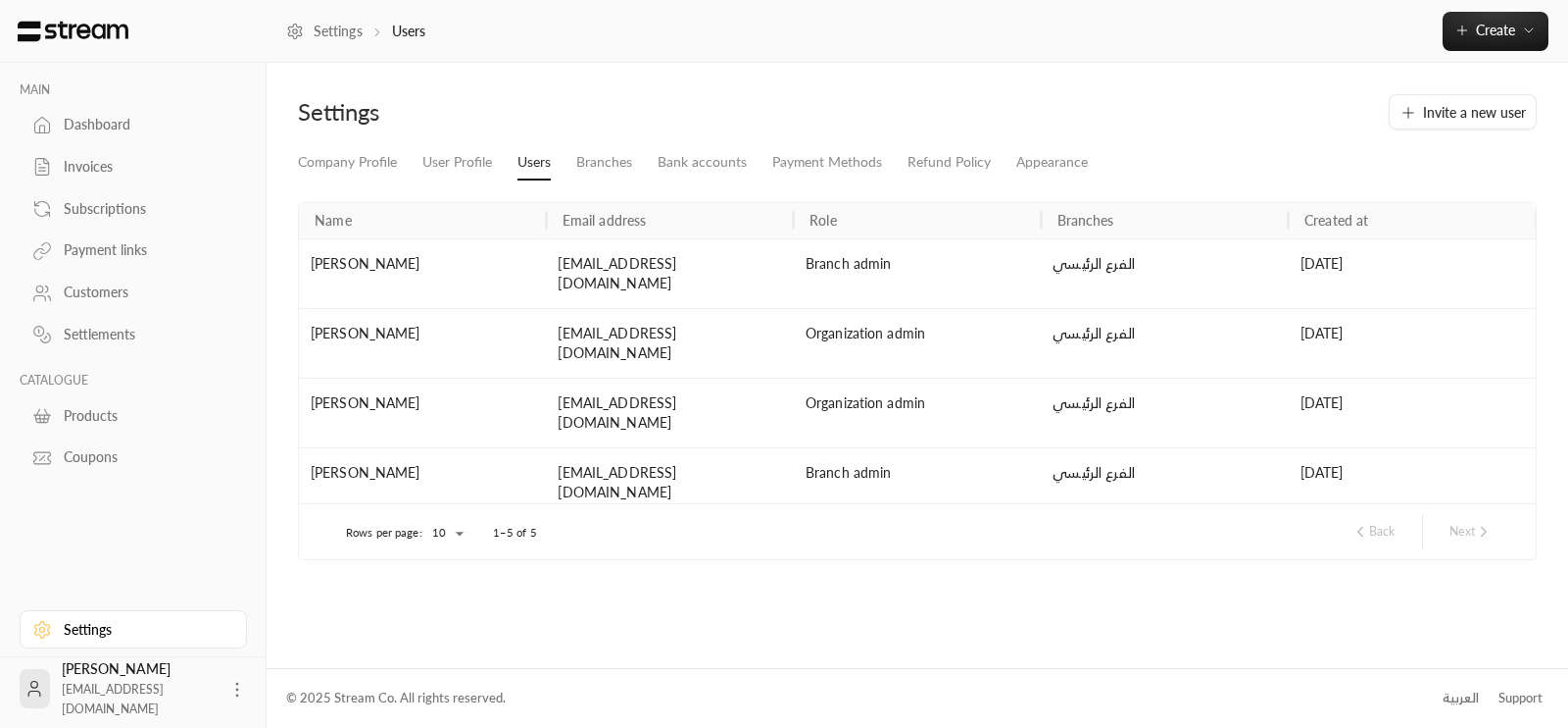
click at [123, 300] on div "Customers" at bounding box center [143, 293] width 159 height 20
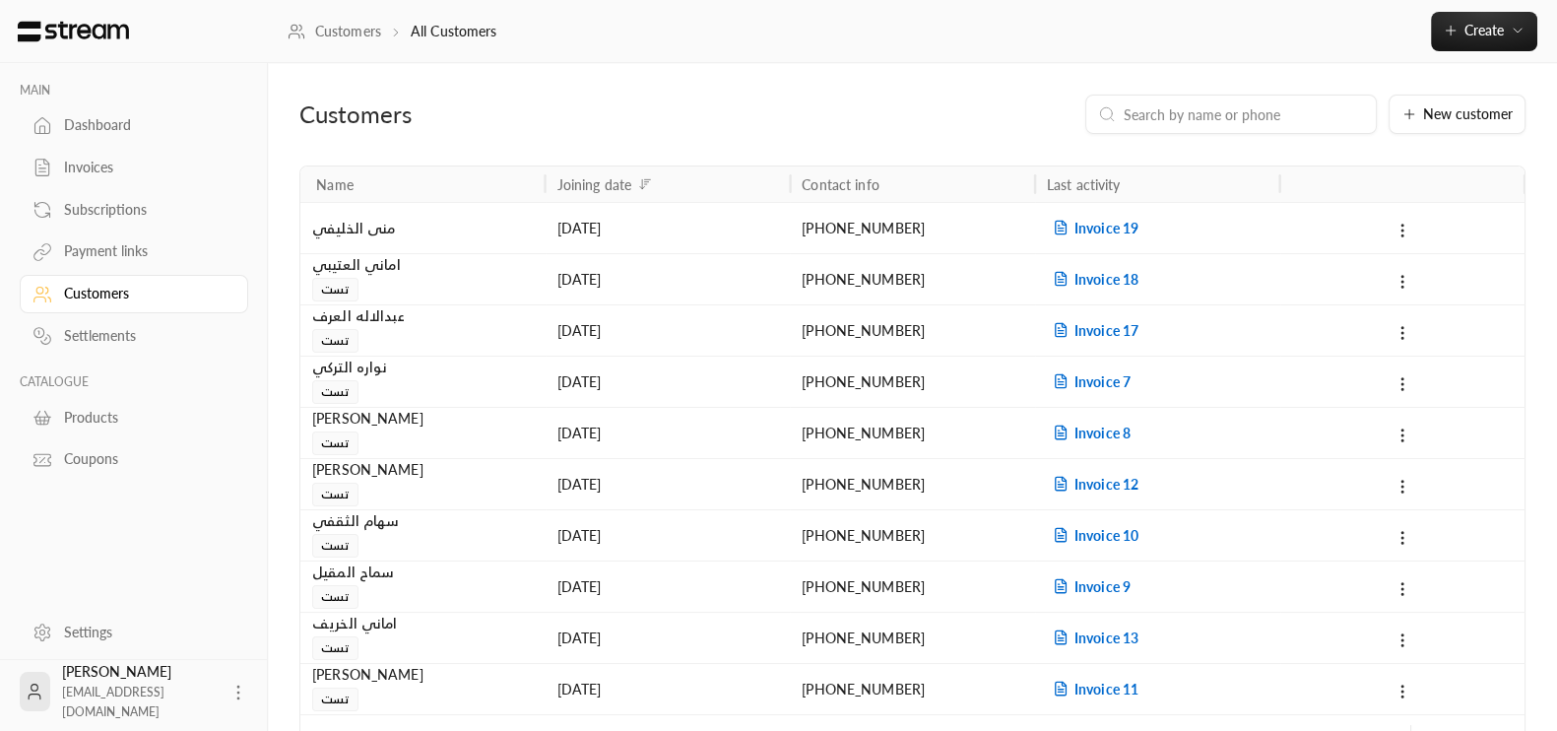
click at [1254, 120] on input at bounding box center [1243, 114] width 240 height 22
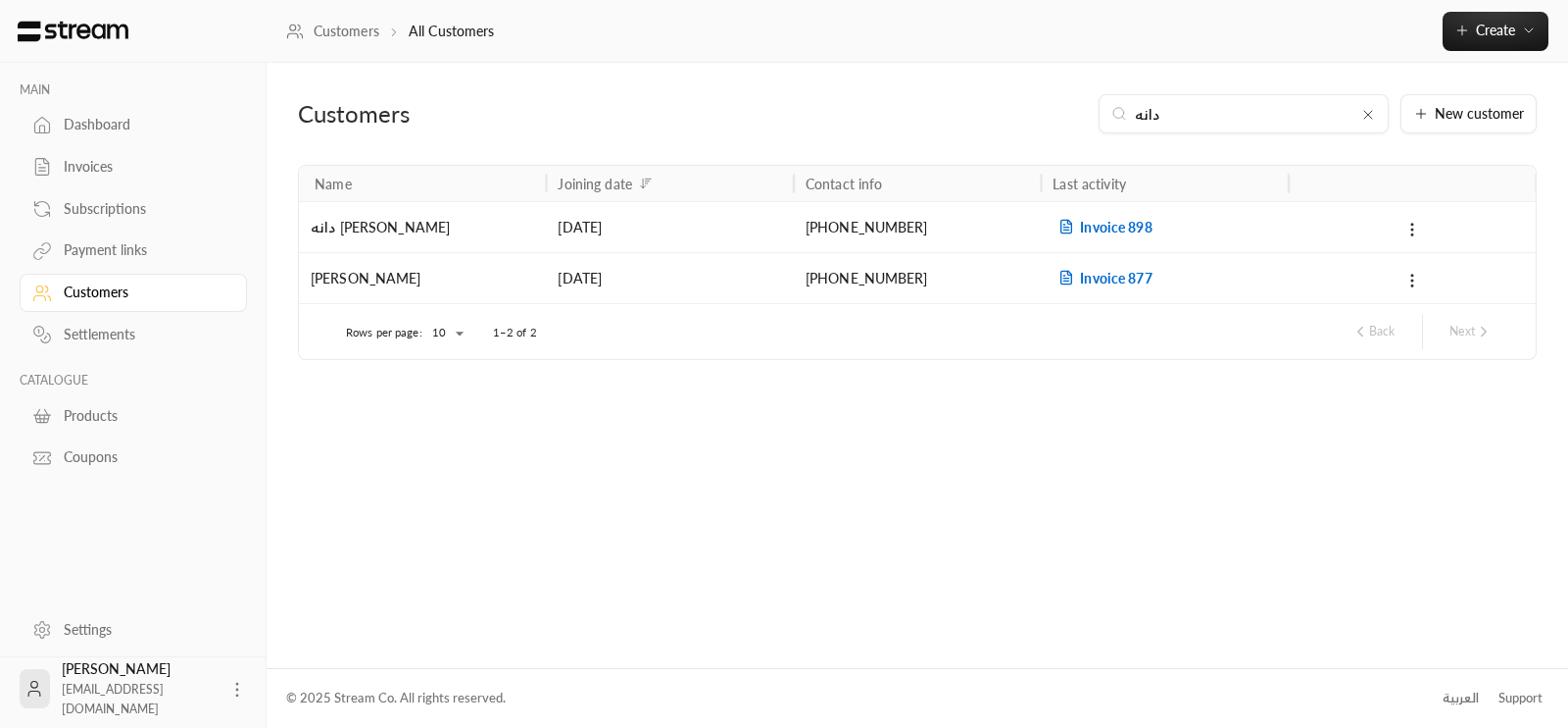
type input "دانه"
click at [419, 238] on div "دانه [PERSON_NAME]" at bounding box center [422, 227] width 223 height 50
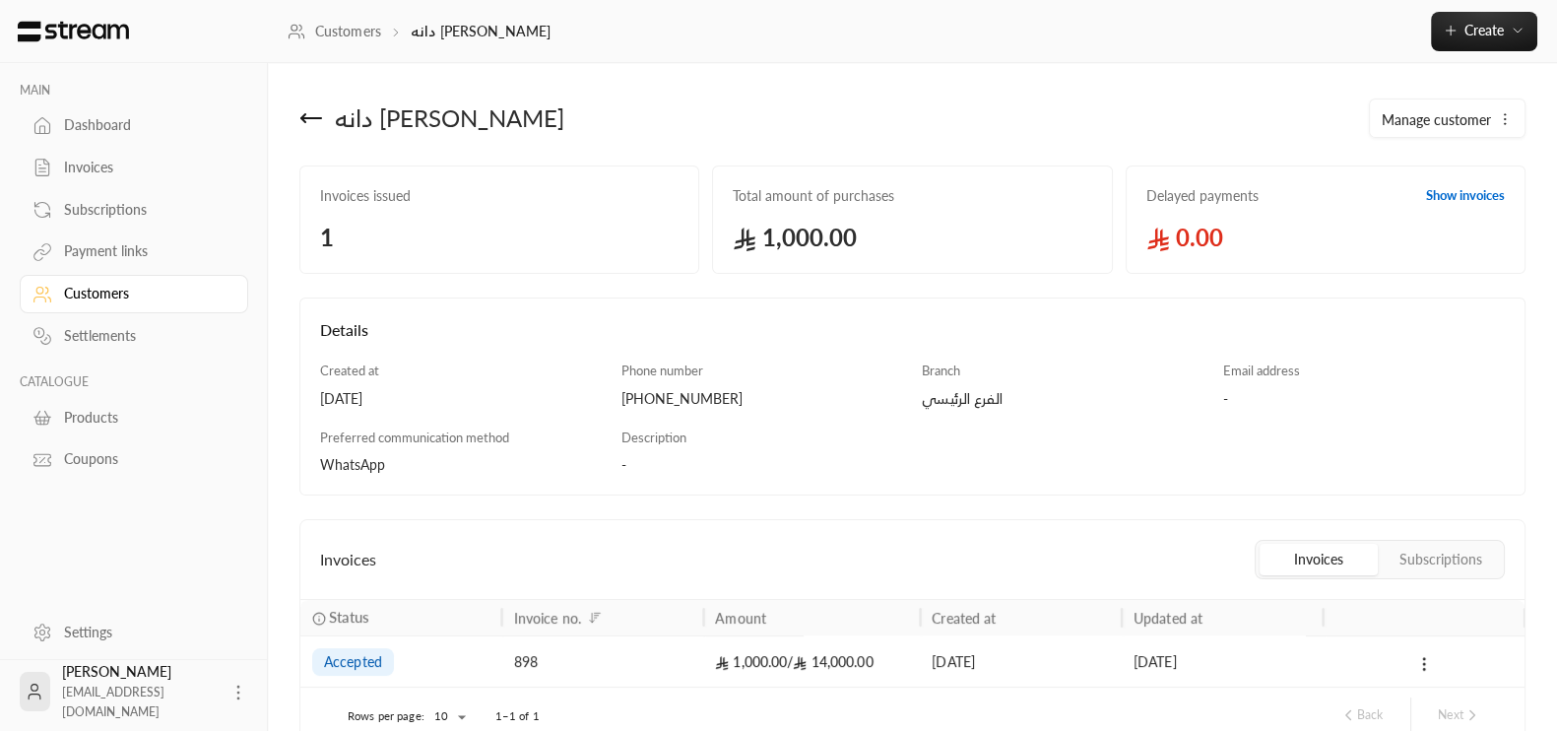
click at [315, 118] on icon at bounding box center [311, 118] width 20 height 0
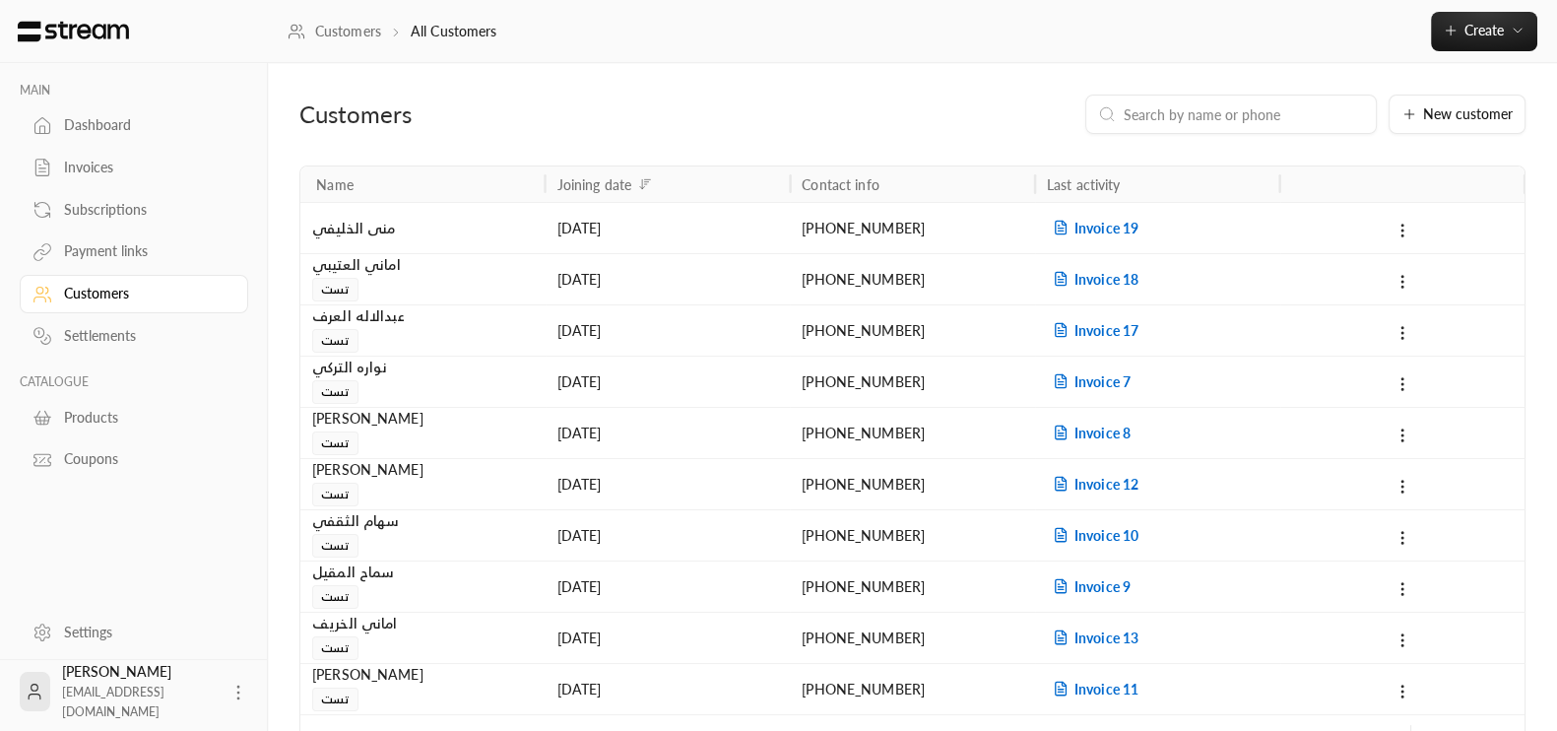
click at [115, 169] on div "Invoices" at bounding box center [144, 168] width 160 height 20
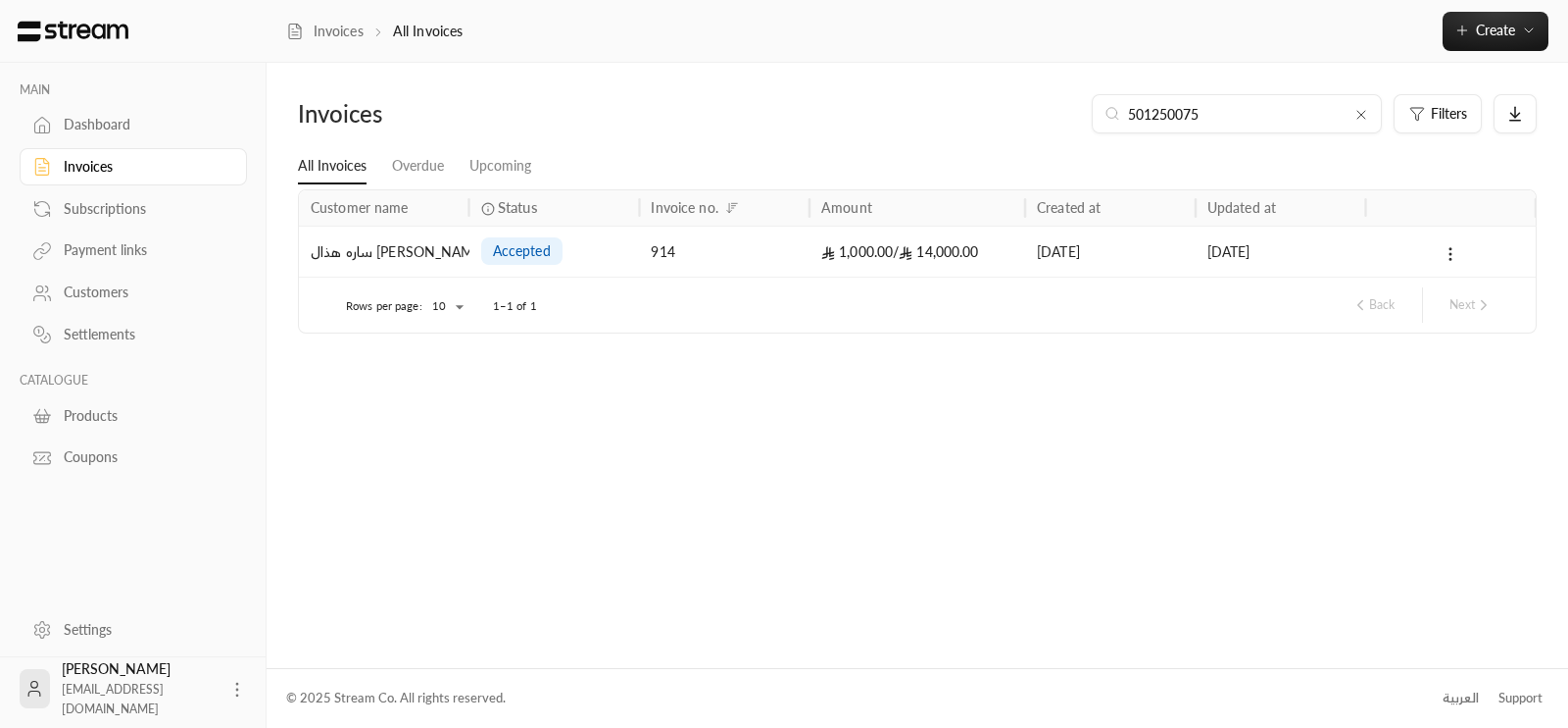
click at [1160, 114] on input "501250075" at bounding box center [1236, 114] width 218 height 22
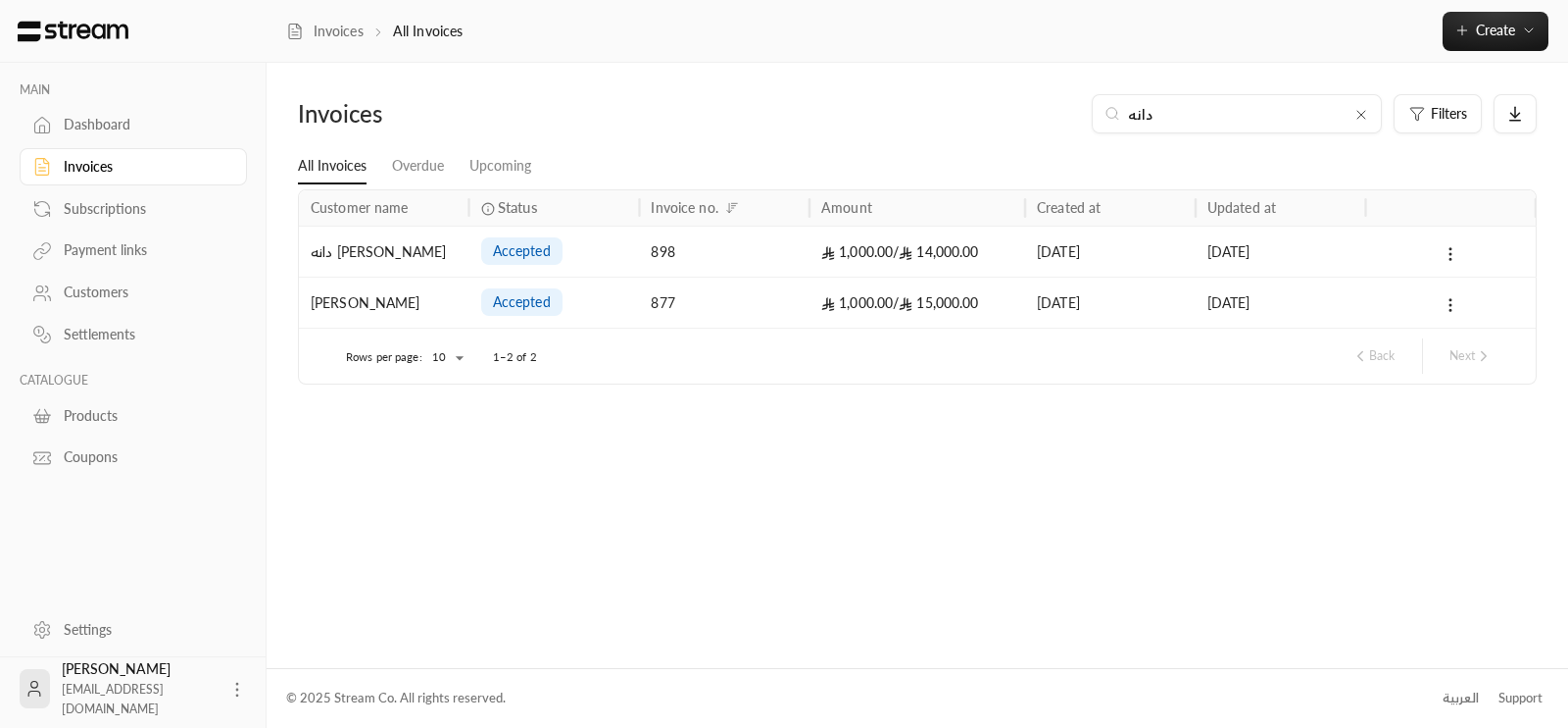
type input "دانه"
click at [453, 260] on div "دانه [PERSON_NAME]" at bounding box center [384, 251] width 147 height 50
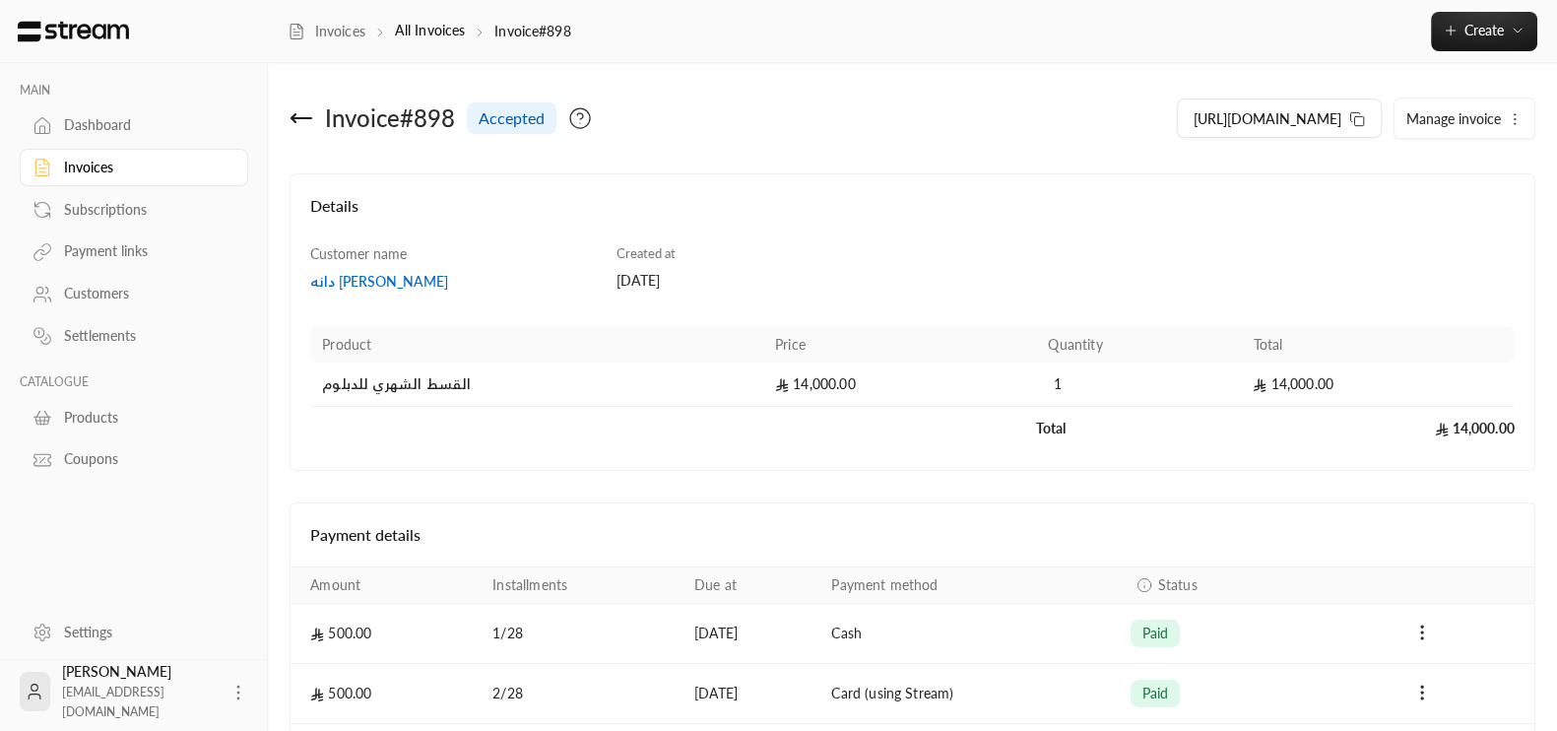
click at [438, 283] on div "دانه [PERSON_NAME]" at bounding box center [453, 282] width 287 height 20
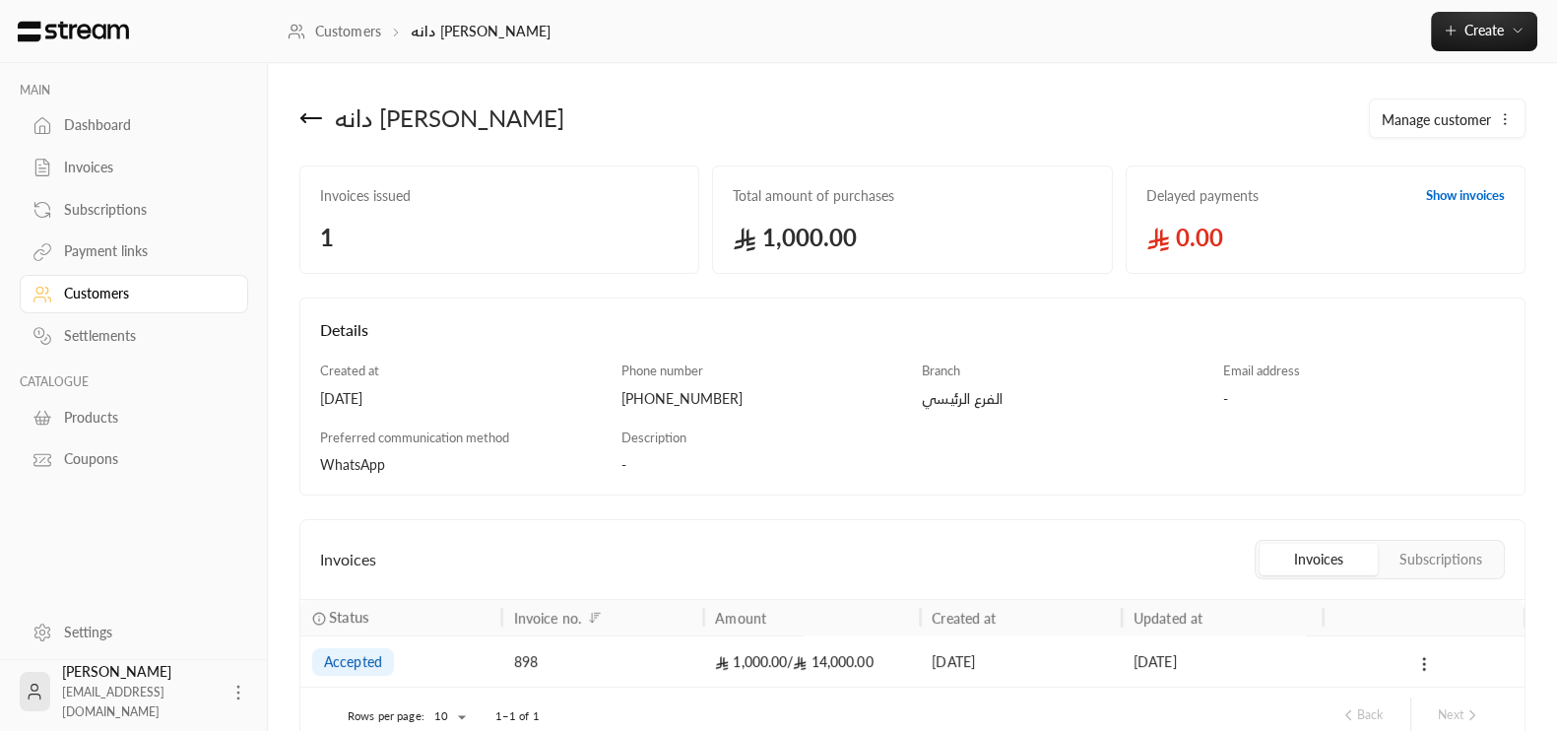
click at [1508, 114] on icon "button" at bounding box center [1505, 119] width 16 height 16
click at [1455, 181] on link "Edit" at bounding box center [1443, 177] width 122 height 35
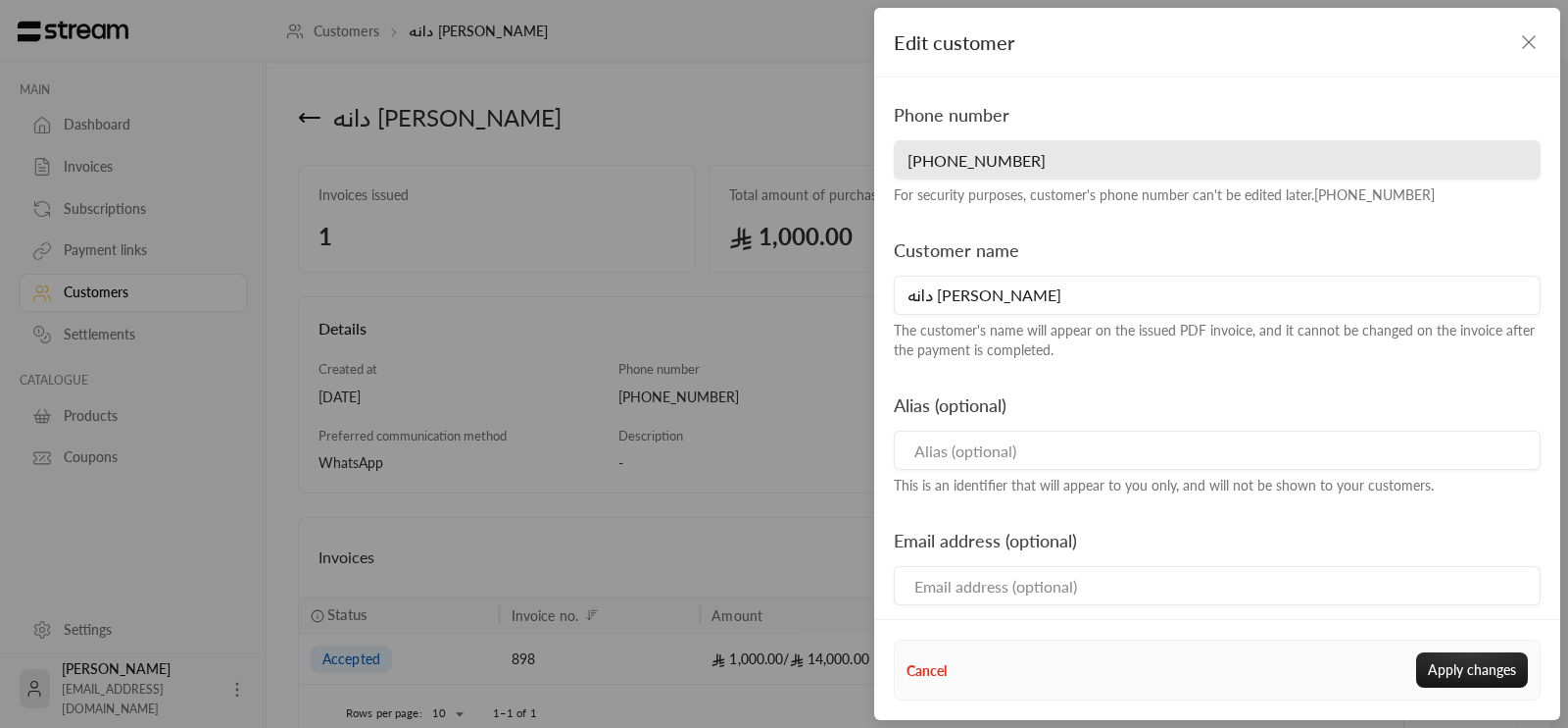
click at [1536, 51] on icon "button" at bounding box center [1529, 43] width 24 height 24
